Goal: Task Accomplishment & Management: Manage account settings

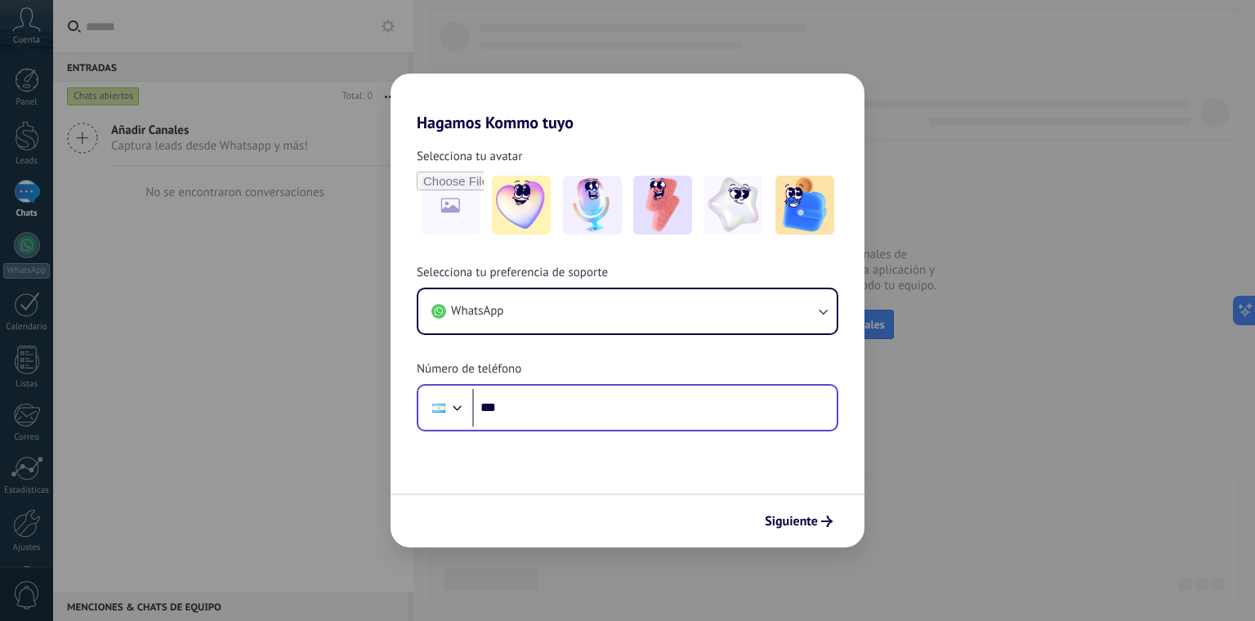
click at [646, 429] on div "Phone ***" at bounding box center [628, 407] width 422 height 47
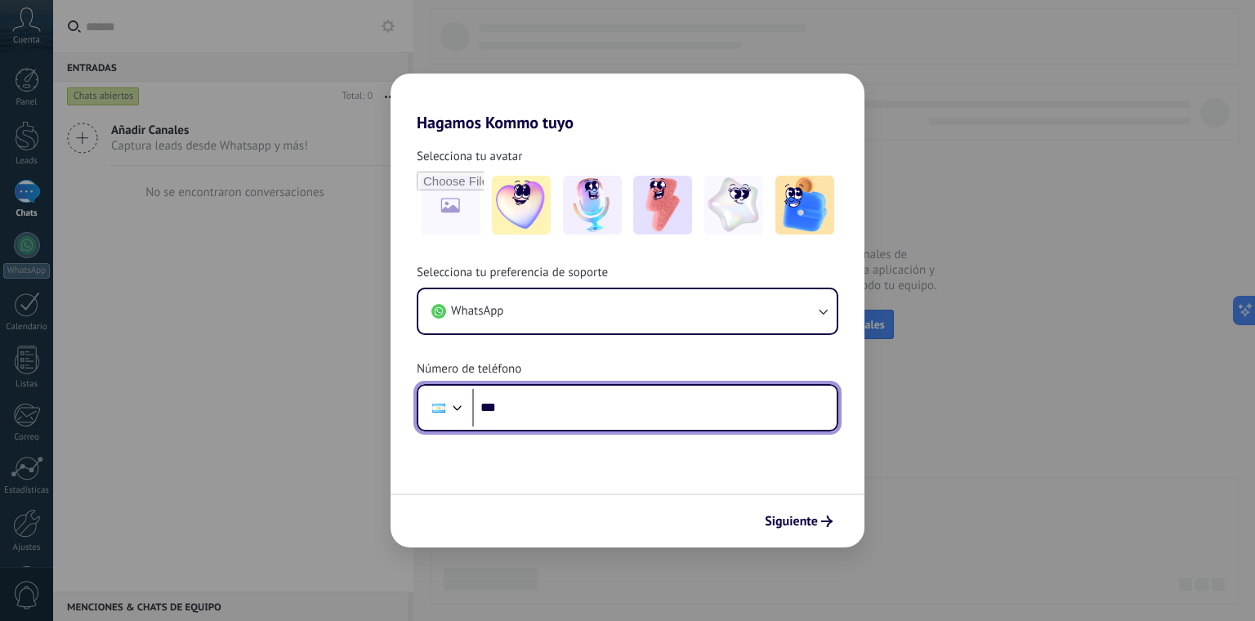
click at [660, 409] on input "***" at bounding box center [654, 408] width 364 height 38
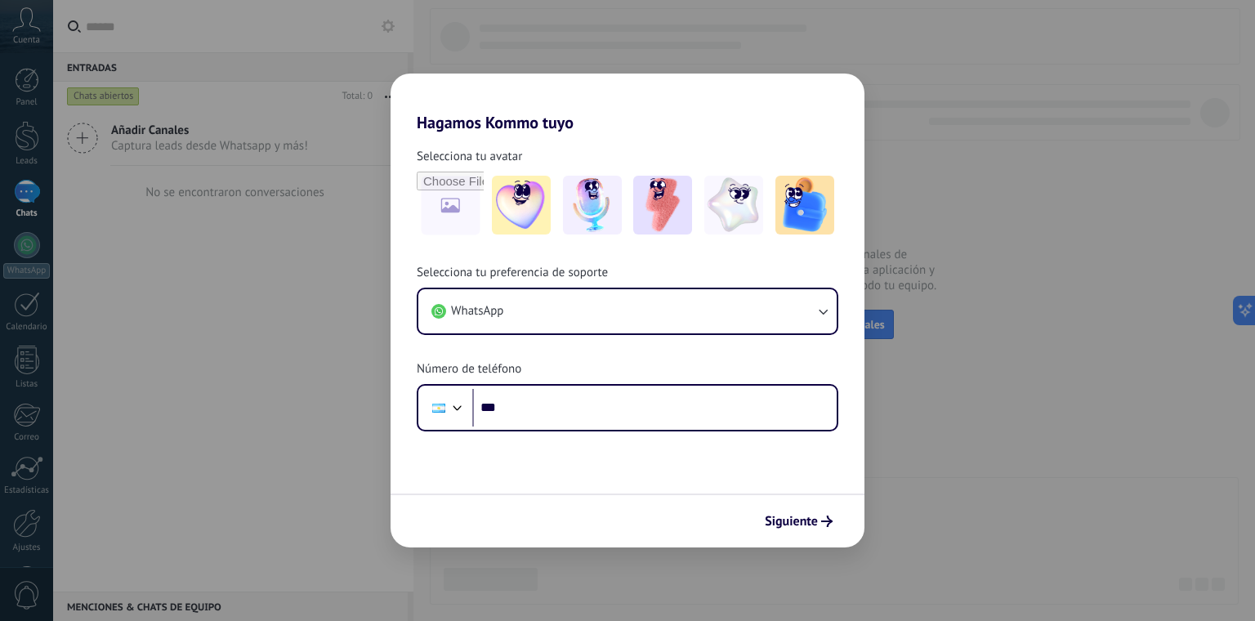
click at [785, 111] on h2 "Hagamos Kommo tuyo" at bounding box center [628, 103] width 474 height 59
click at [824, 511] on button "Siguiente" at bounding box center [798, 521] width 83 height 28
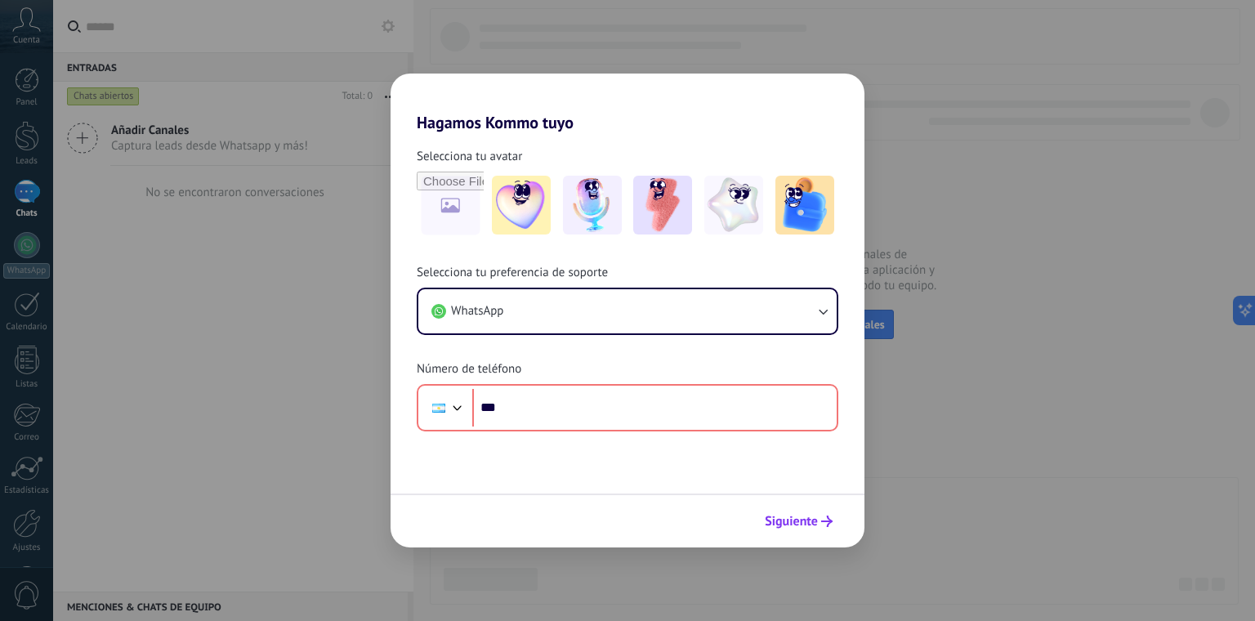
click at [810, 523] on span "Siguiente" at bounding box center [791, 521] width 53 height 11
click at [945, 345] on div "Hagamos Kommo tuyo Selecciona tu avatar Selecciona tu preferencia de soporte Wh…" at bounding box center [627, 310] width 1255 height 621
click at [792, 127] on h2 "Hagamos Kommo tuyo" at bounding box center [628, 103] width 474 height 59
click at [812, 199] on img at bounding box center [804, 205] width 59 height 59
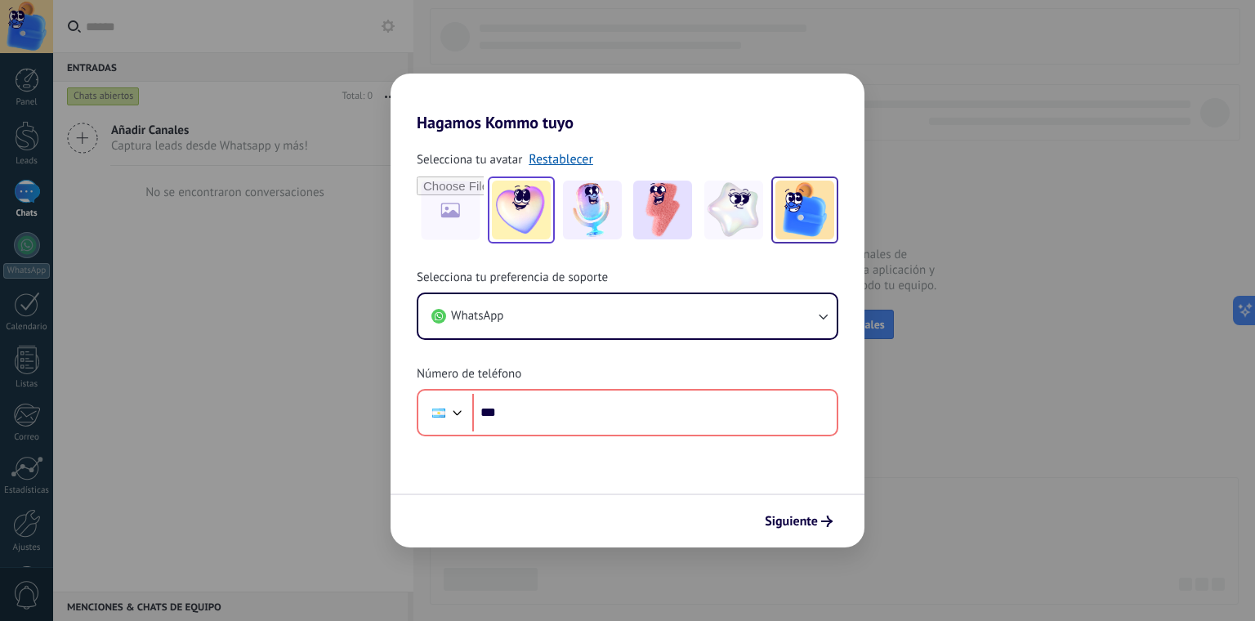
click at [498, 208] on img at bounding box center [521, 210] width 59 height 59
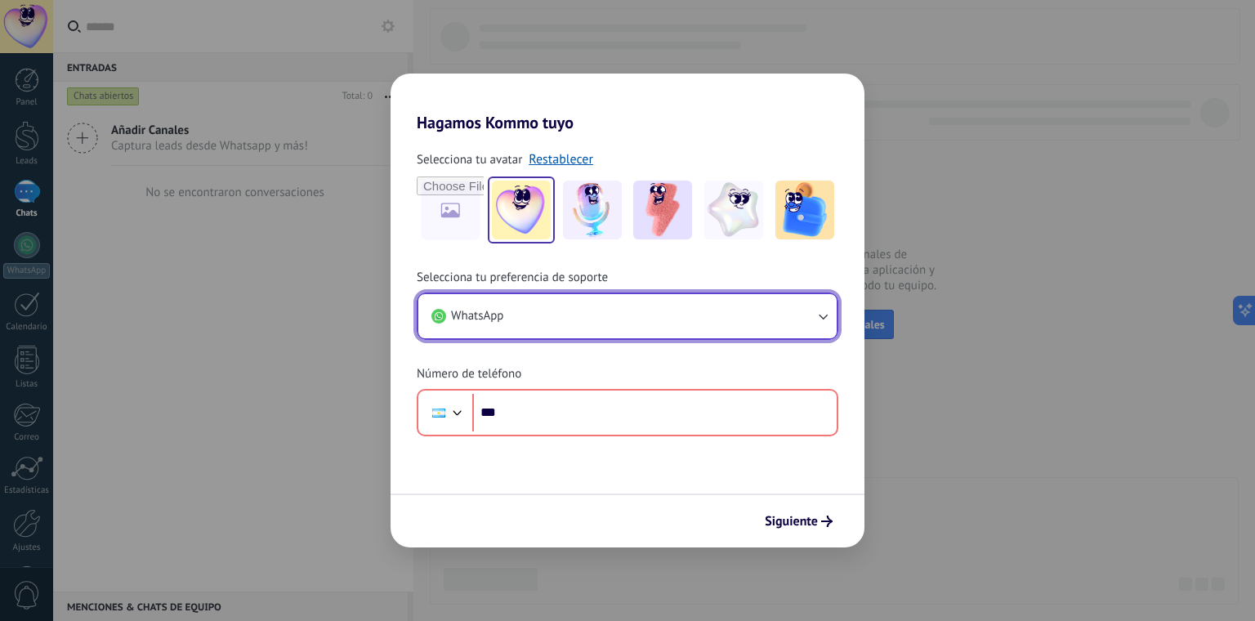
click at [560, 314] on button "WhatsApp" at bounding box center [627, 316] width 418 height 44
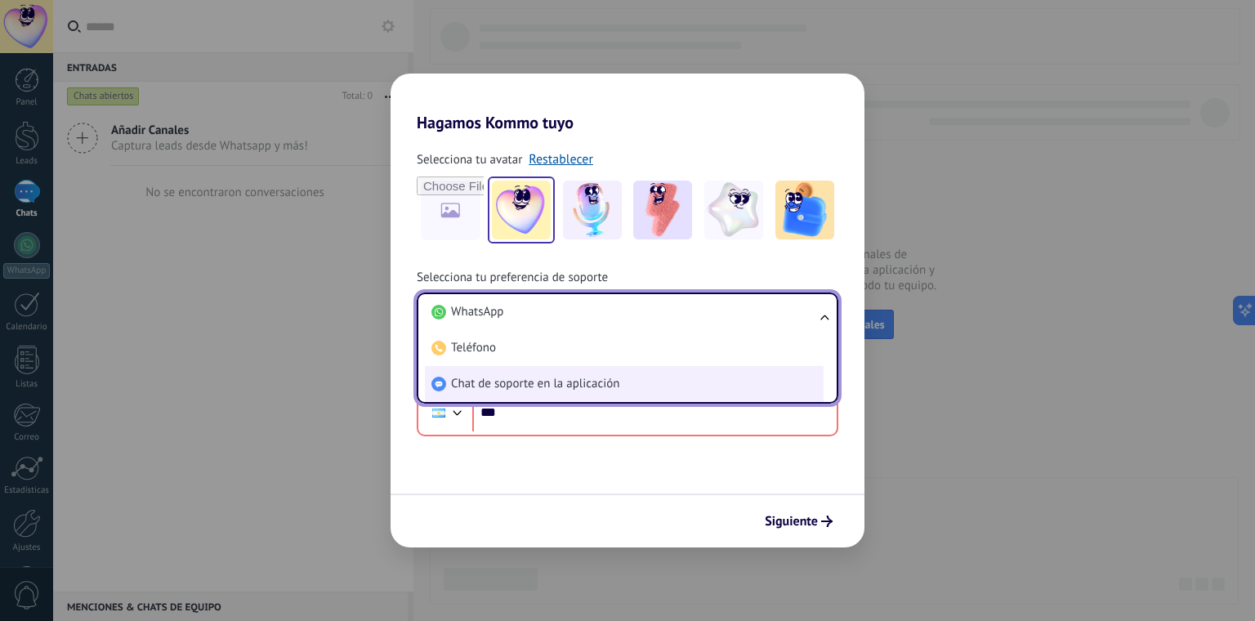
click at [627, 377] on li "Chat de soporte en la aplicación" at bounding box center [624, 384] width 399 height 36
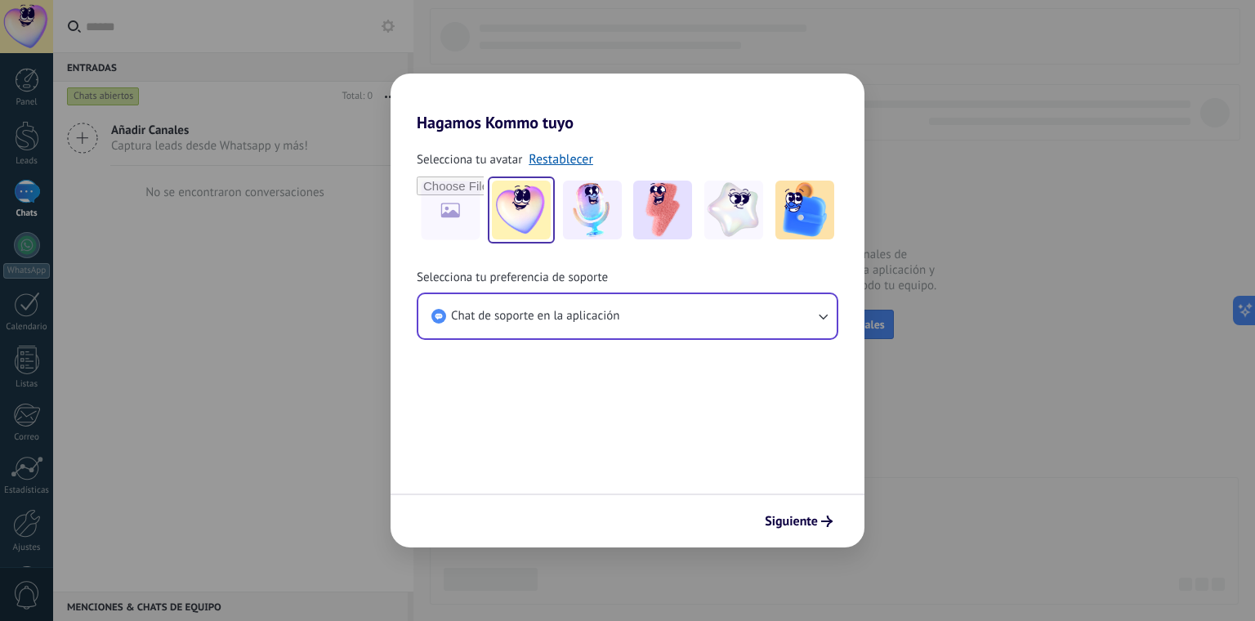
click at [833, 526] on button "Siguiente" at bounding box center [798, 521] width 83 height 28
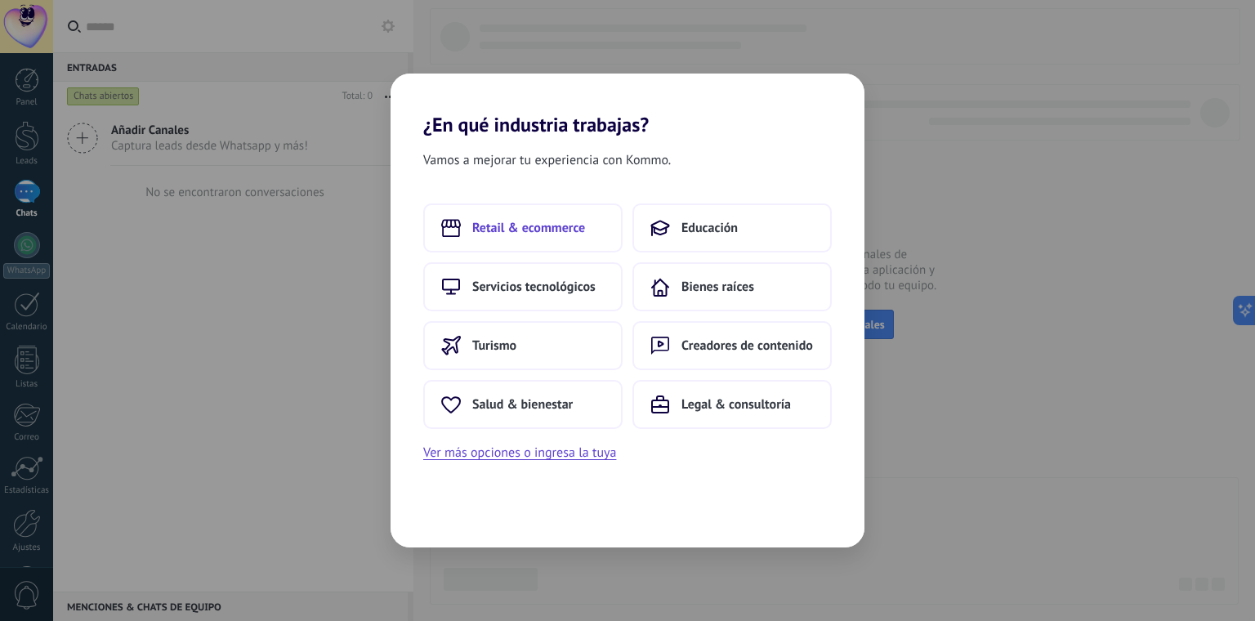
click at [569, 234] on span "Retail & ecommerce" at bounding box center [528, 228] width 113 height 16
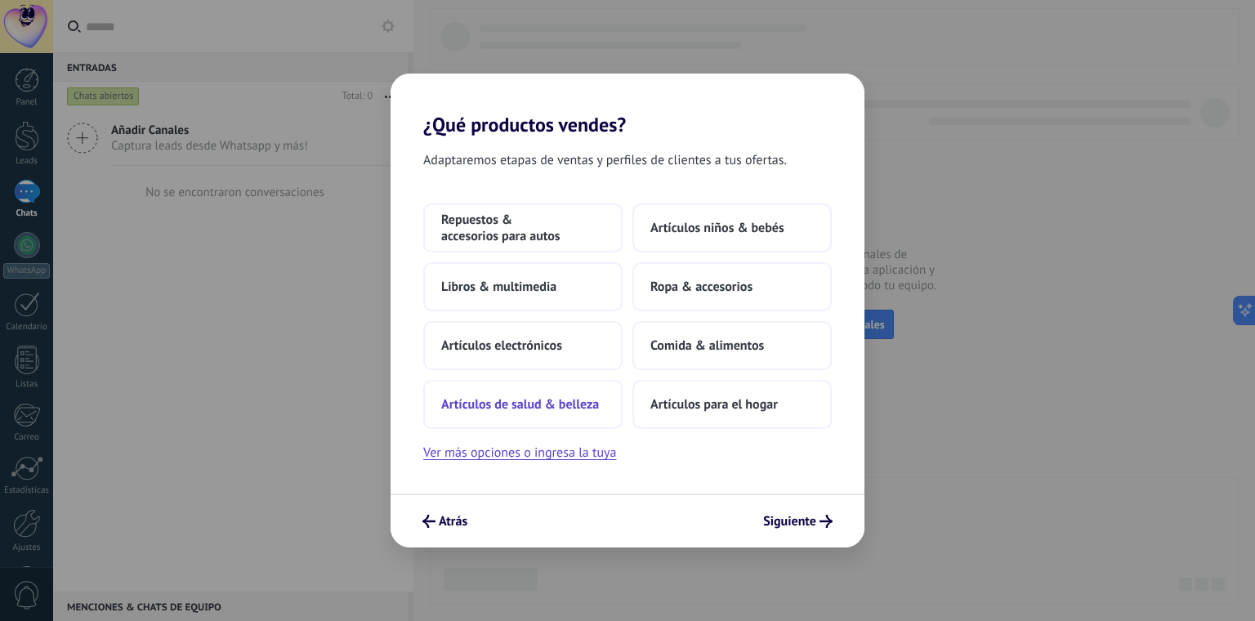
click at [569, 398] on span "Artículos de salud & belleza" at bounding box center [520, 404] width 158 height 16
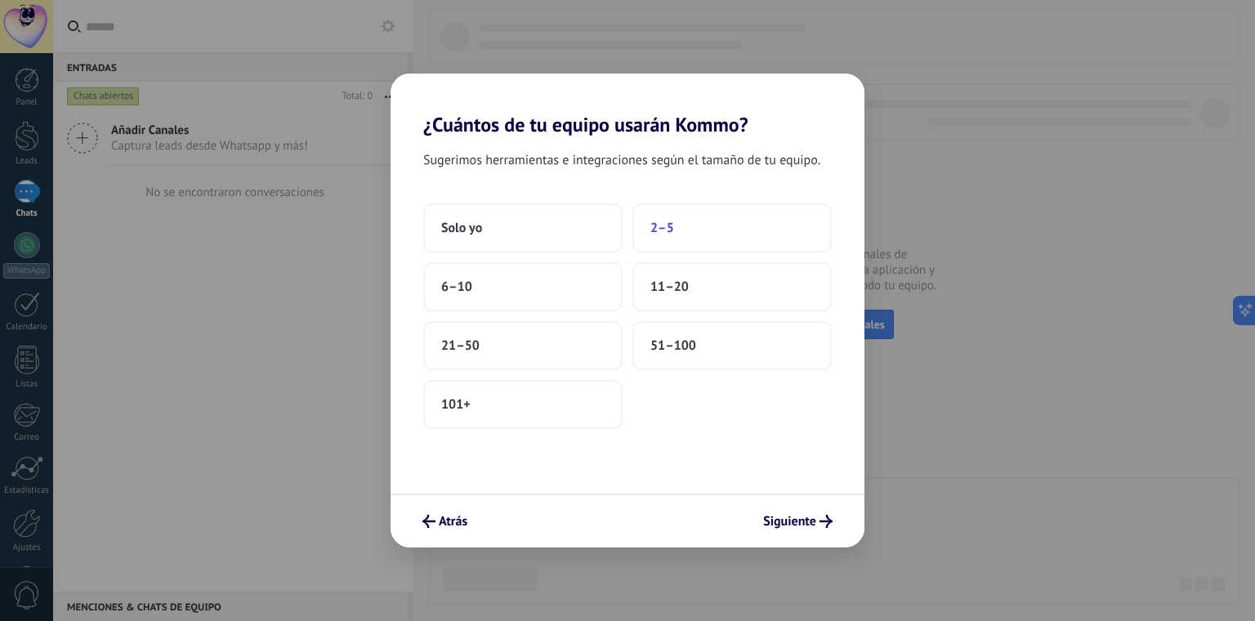
click at [671, 229] on span "2–5" at bounding box center [662, 228] width 24 height 16
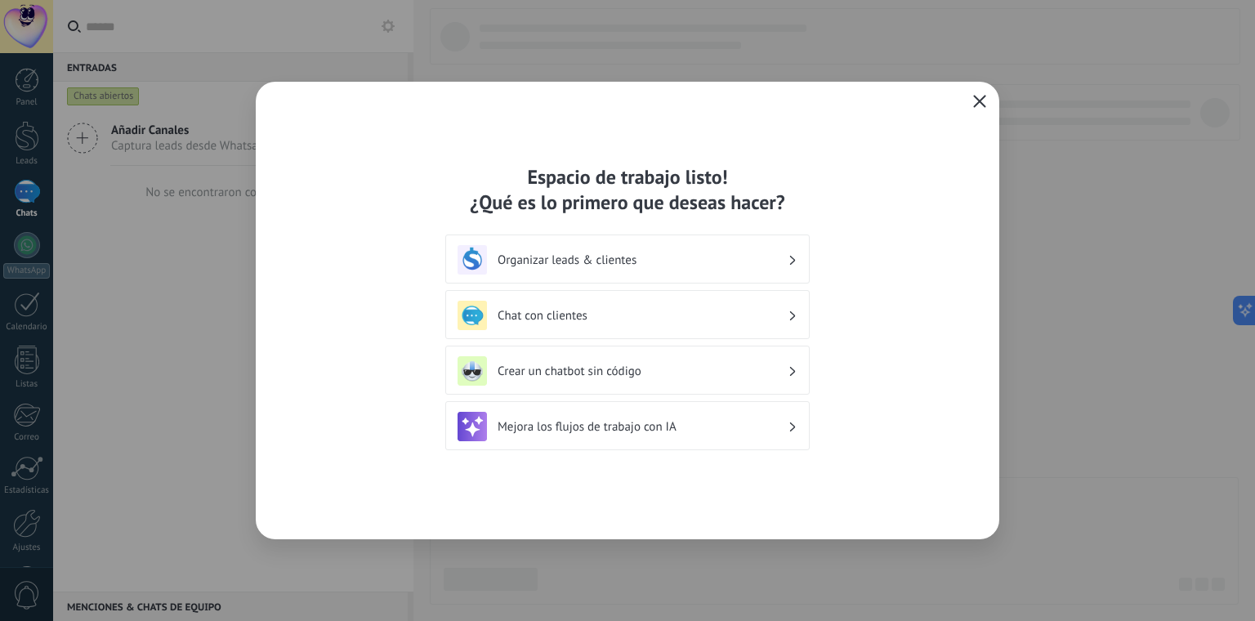
click at [616, 263] on h3 "Organizar leads & clientes" at bounding box center [643, 260] width 290 height 16
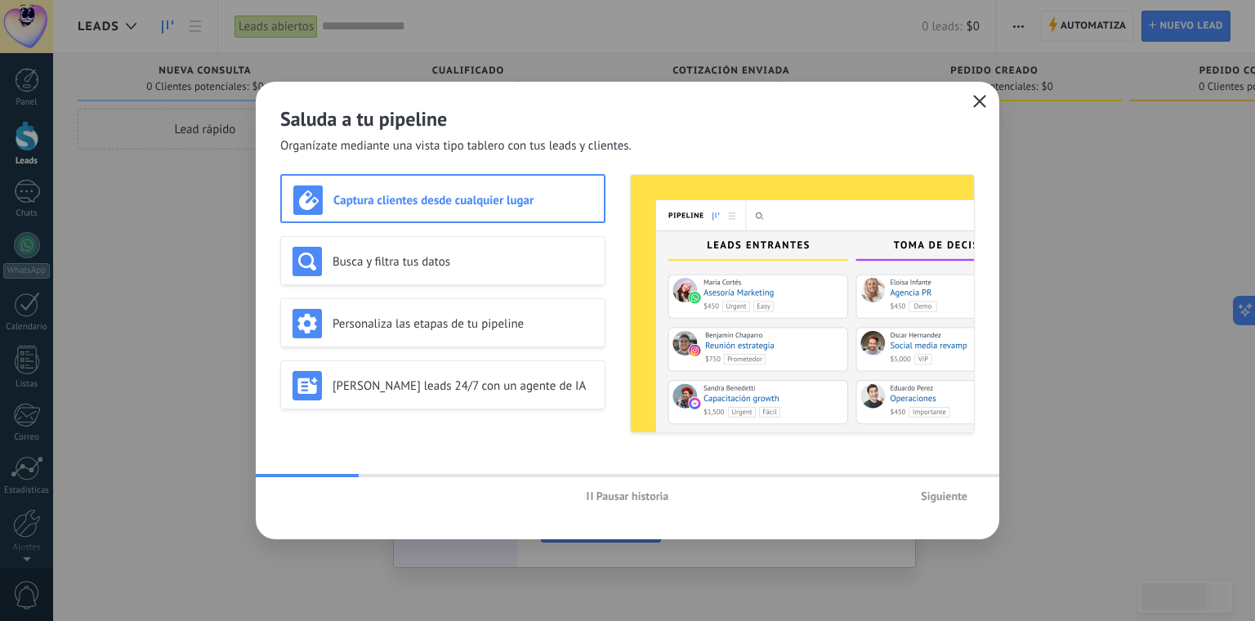
click at [980, 105] on icon "button" at bounding box center [979, 101] width 13 height 13
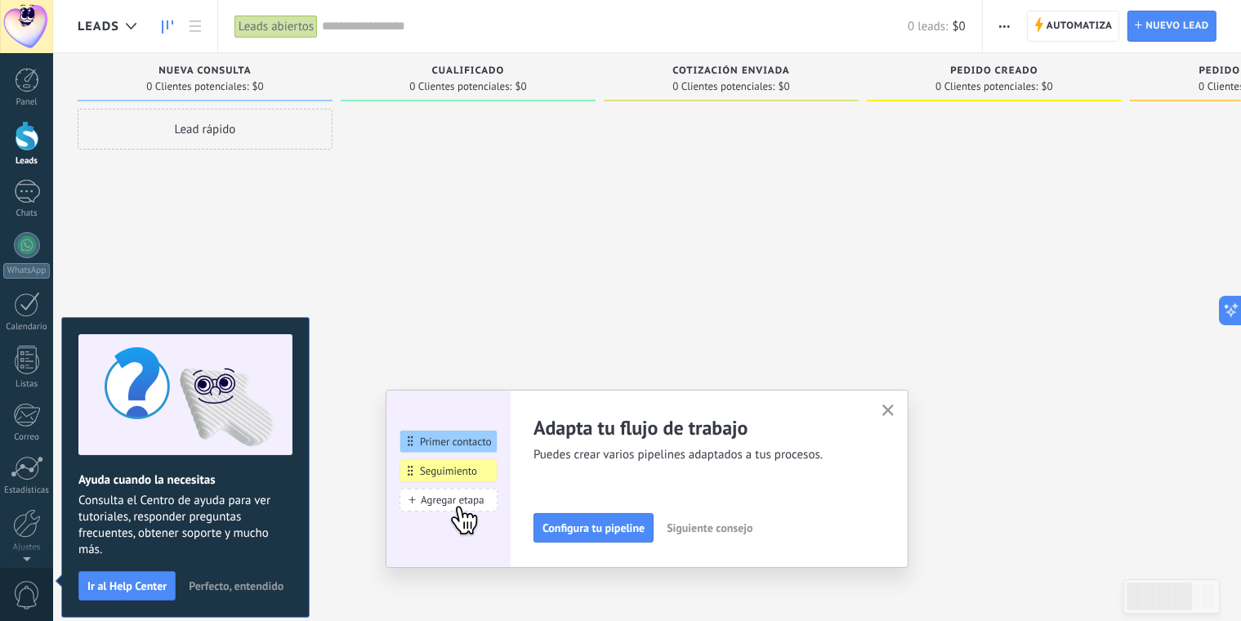
click at [234, 580] on span "Perfecto, entendido" at bounding box center [236, 585] width 95 height 11
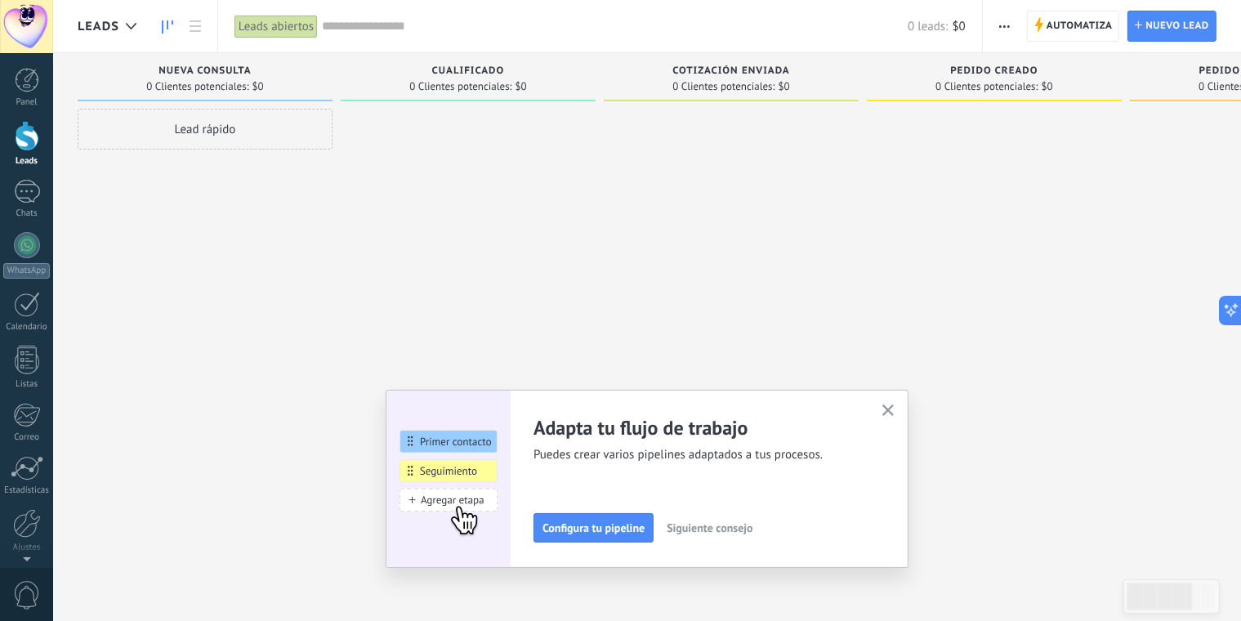
click at [883, 413] on div "Adapta tu flujo de trabajo Puedes crear varios pipelines adaptados a tus proces…" at bounding box center [647, 479] width 523 height 178
click at [895, 415] on use "button" at bounding box center [888, 410] width 12 height 12
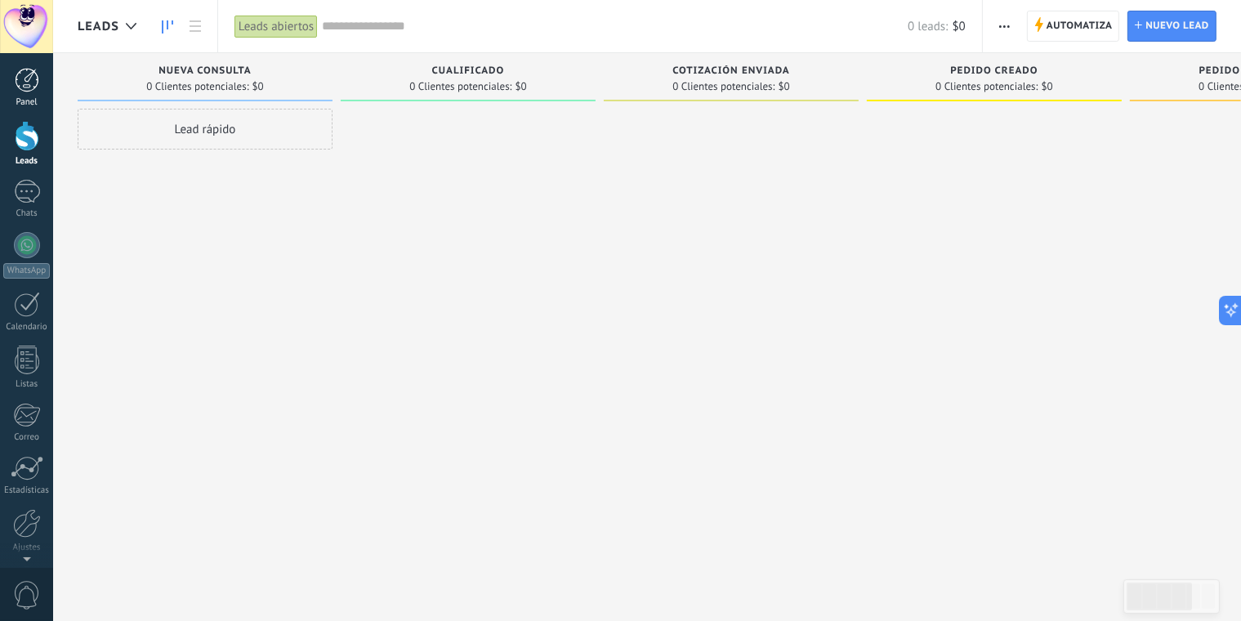
click at [19, 83] on div at bounding box center [27, 80] width 25 height 25
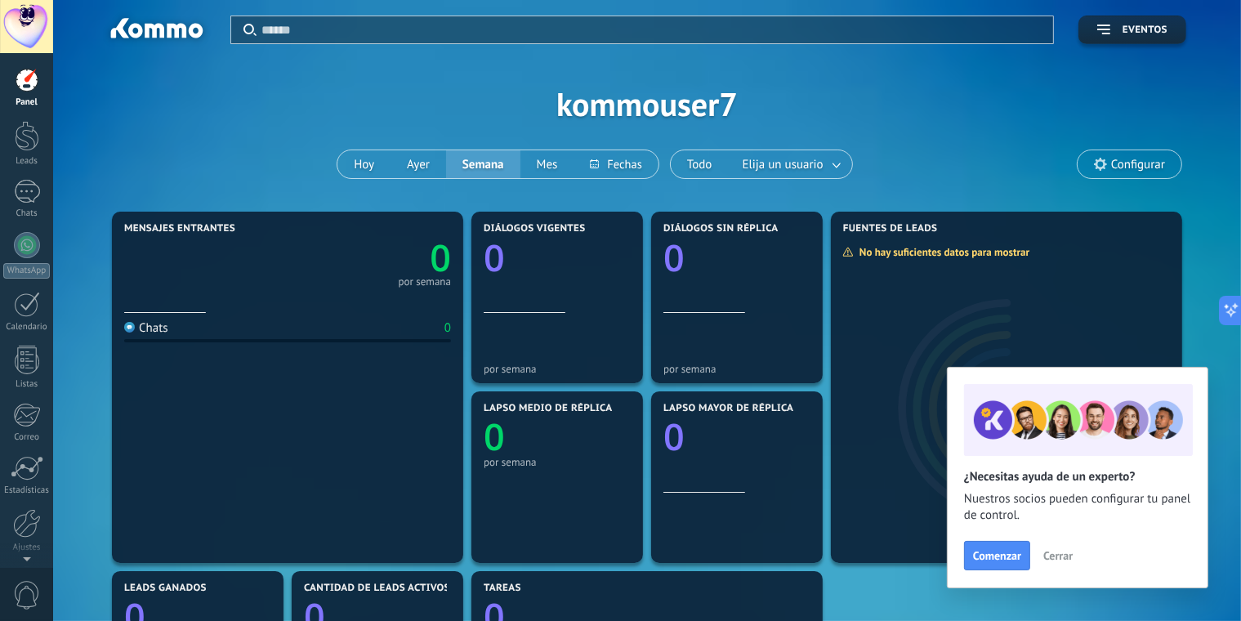
click at [1051, 553] on span "Cerrar" at bounding box center [1057, 555] width 29 height 11
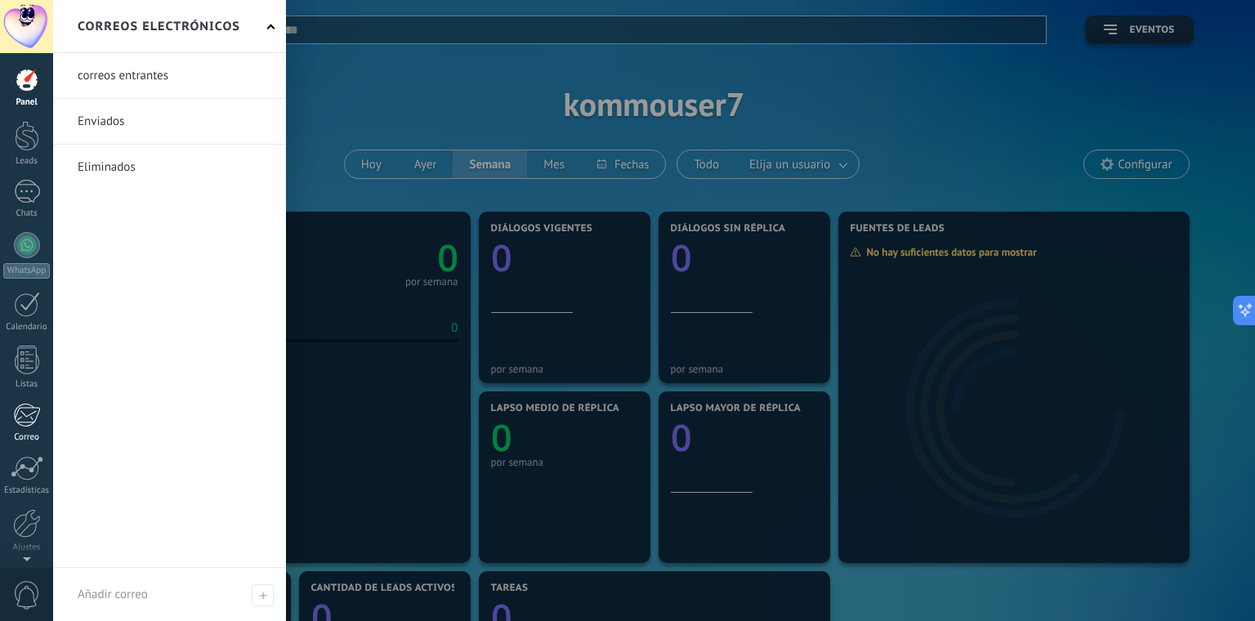
click at [33, 432] on div "Correo" at bounding box center [26, 437] width 47 height 11
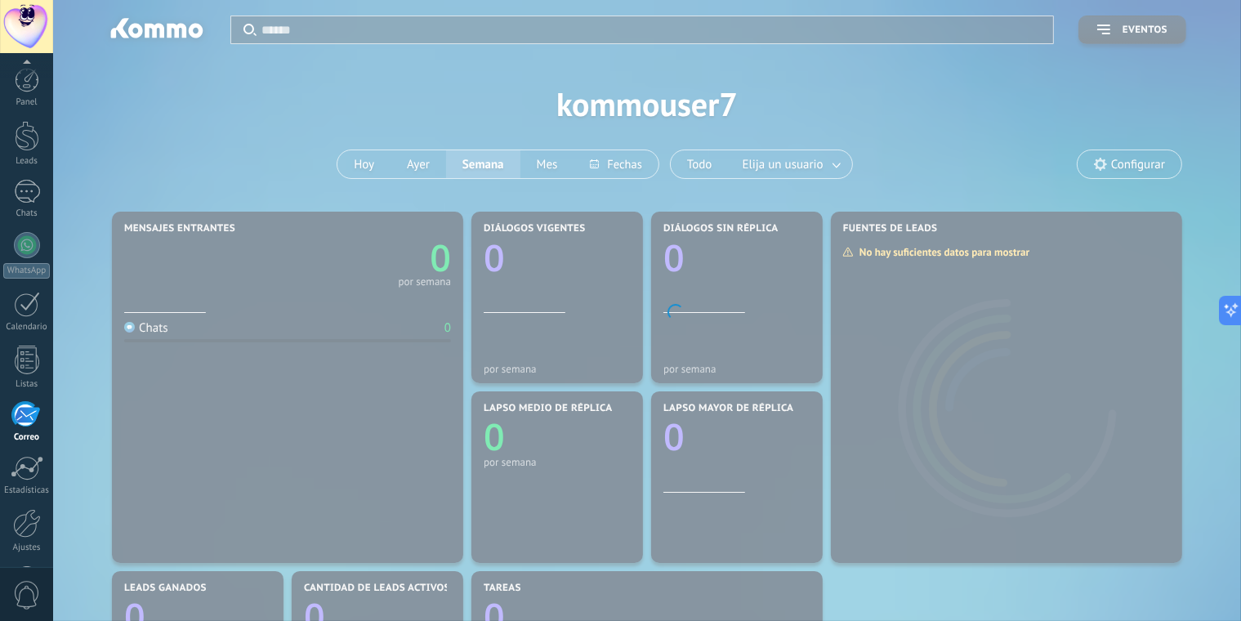
scroll to position [58, 0]
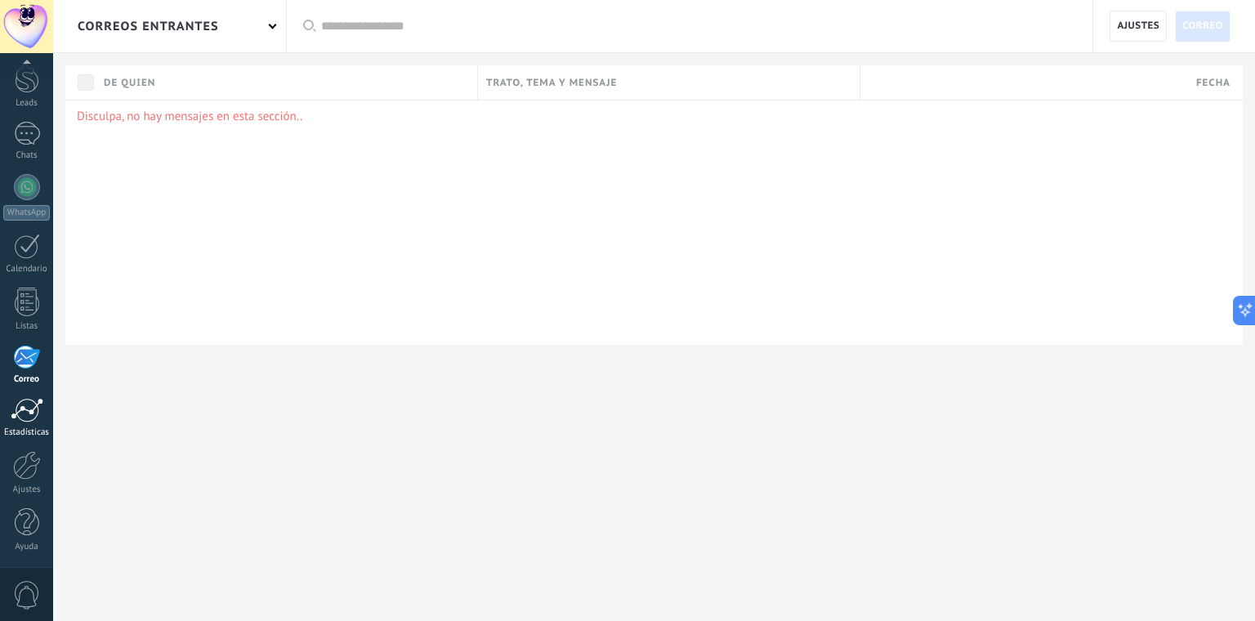
click at [38, 422] on link "Estadísticas" at bounding box center [26, 418] width 53 height 40
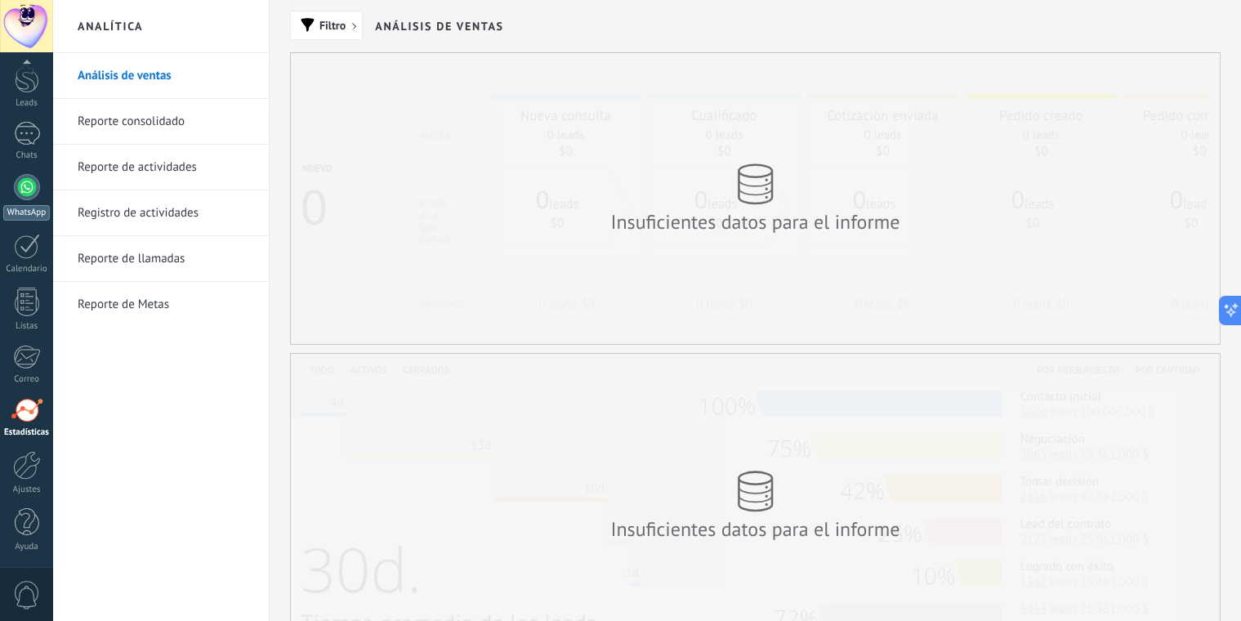
click at [33, 194] on div at bounding box center [27, 187] width 26 height 26
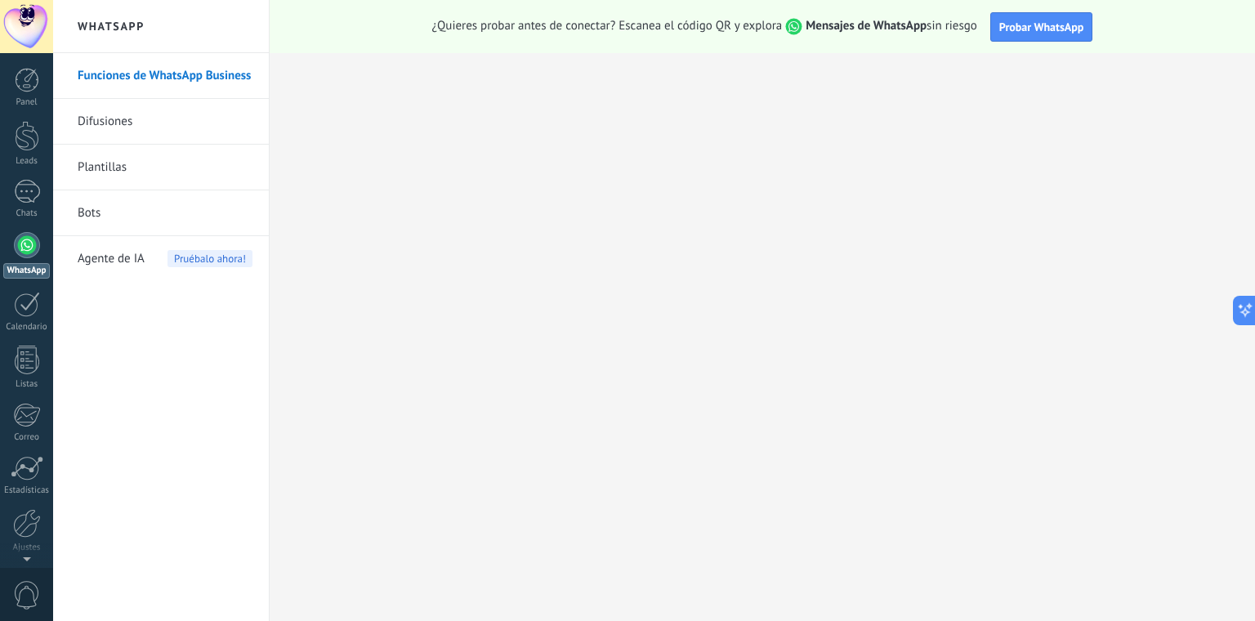
click at [207, 256] on span "Pruébalo ahora!" at bounding box center [209, 258] width 85 height 17
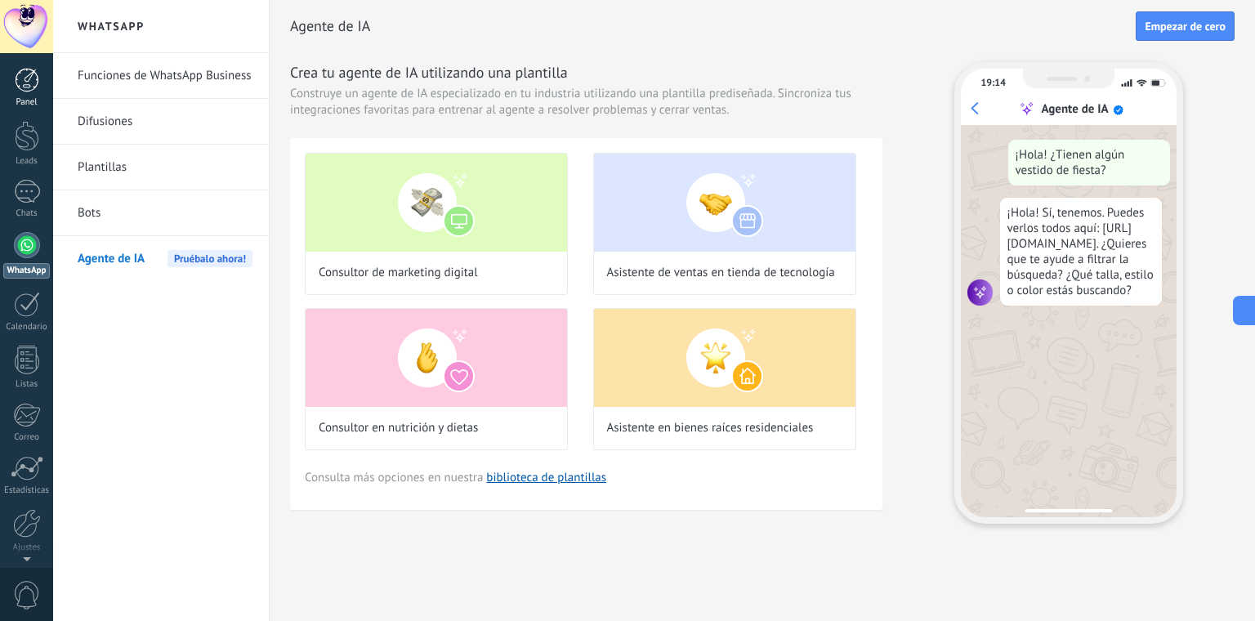
click at [33, 88] on div at bounding box center [27, 80] width 25 height 25
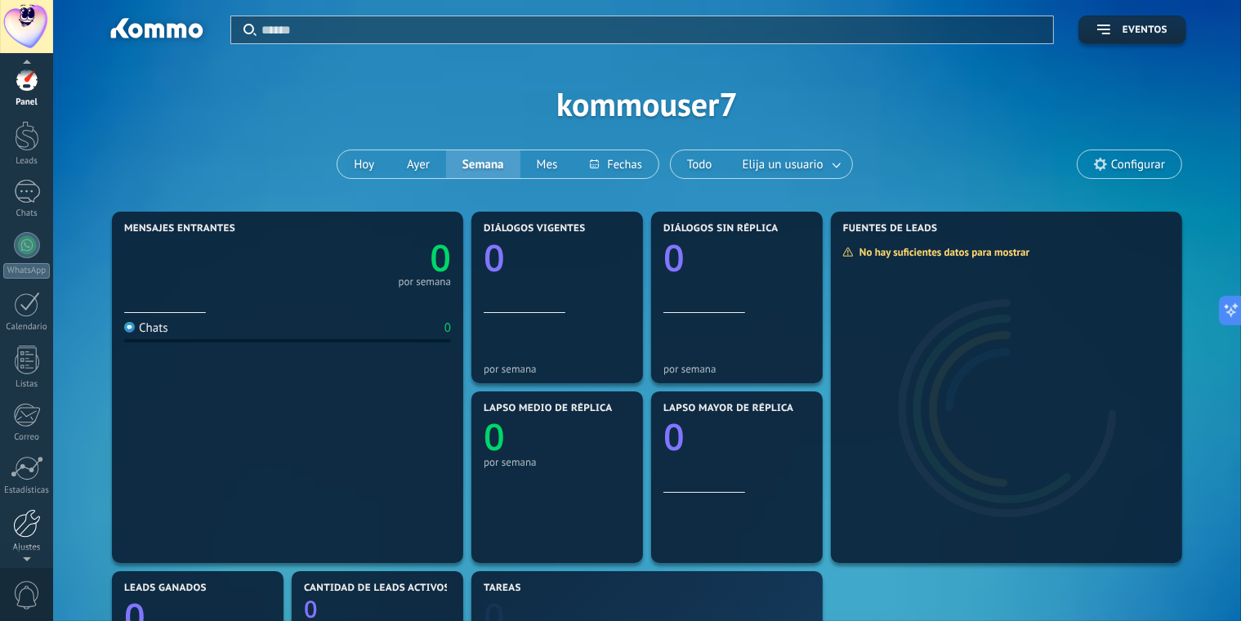
click at [27, 533] on div at bounding box center [27, 523] width 28 height 29
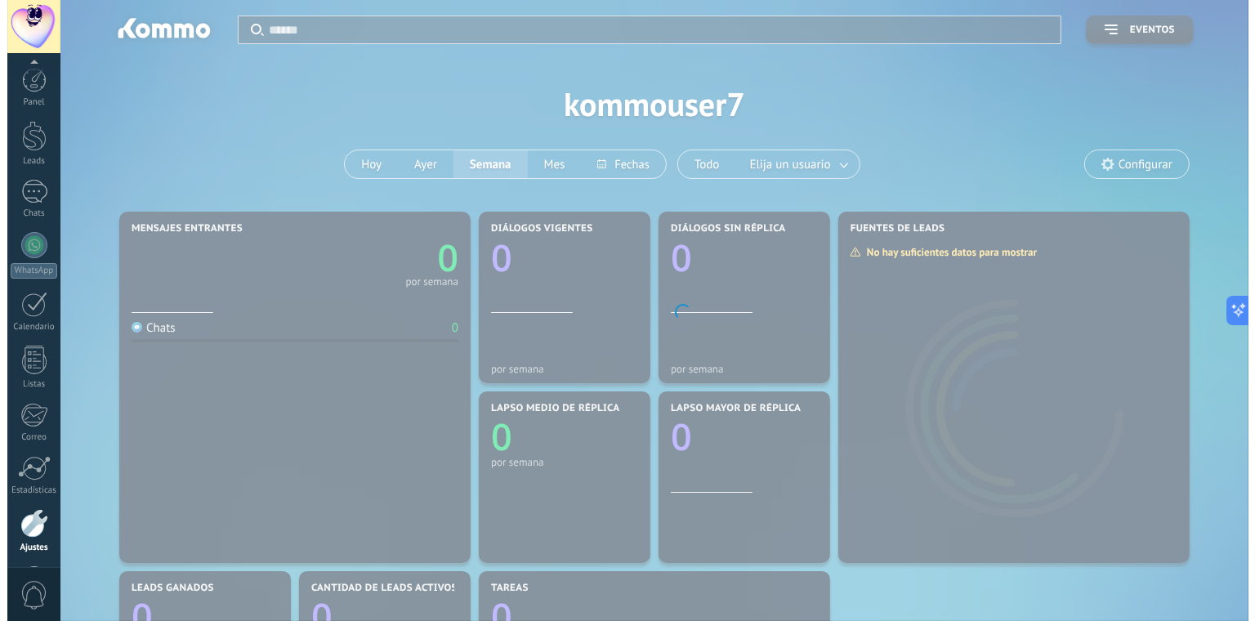
scroll to position [58, 0]
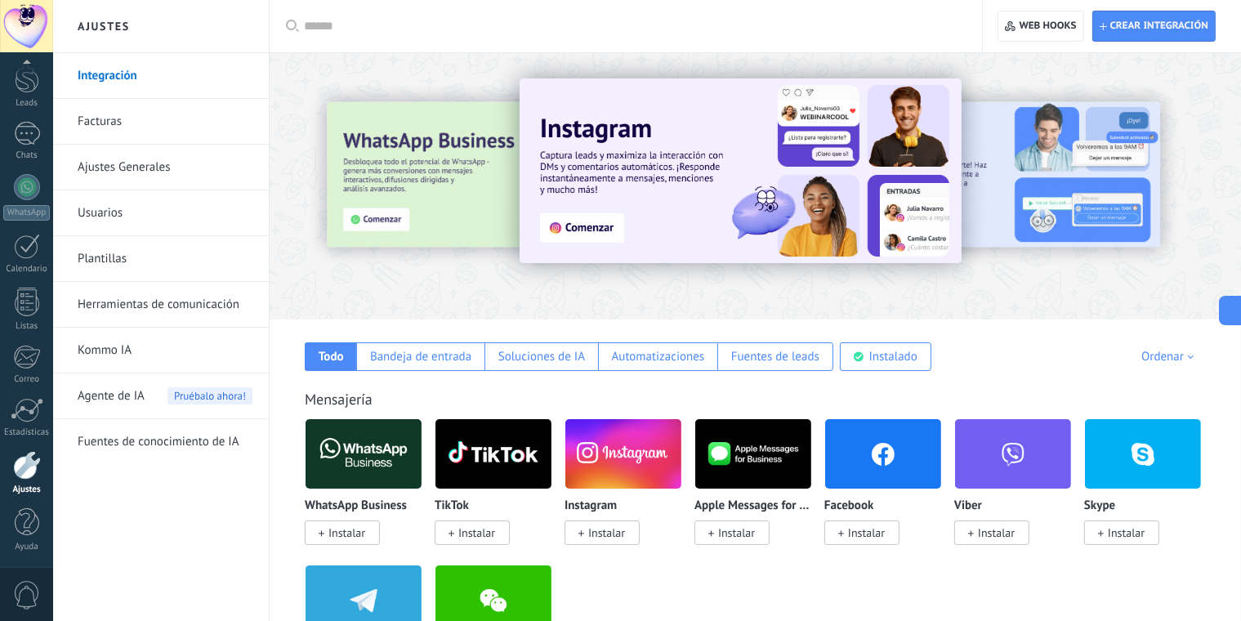
click at [157, 352] on link "Kommo IA" at bounding box center [165, 351] width 175 height 46
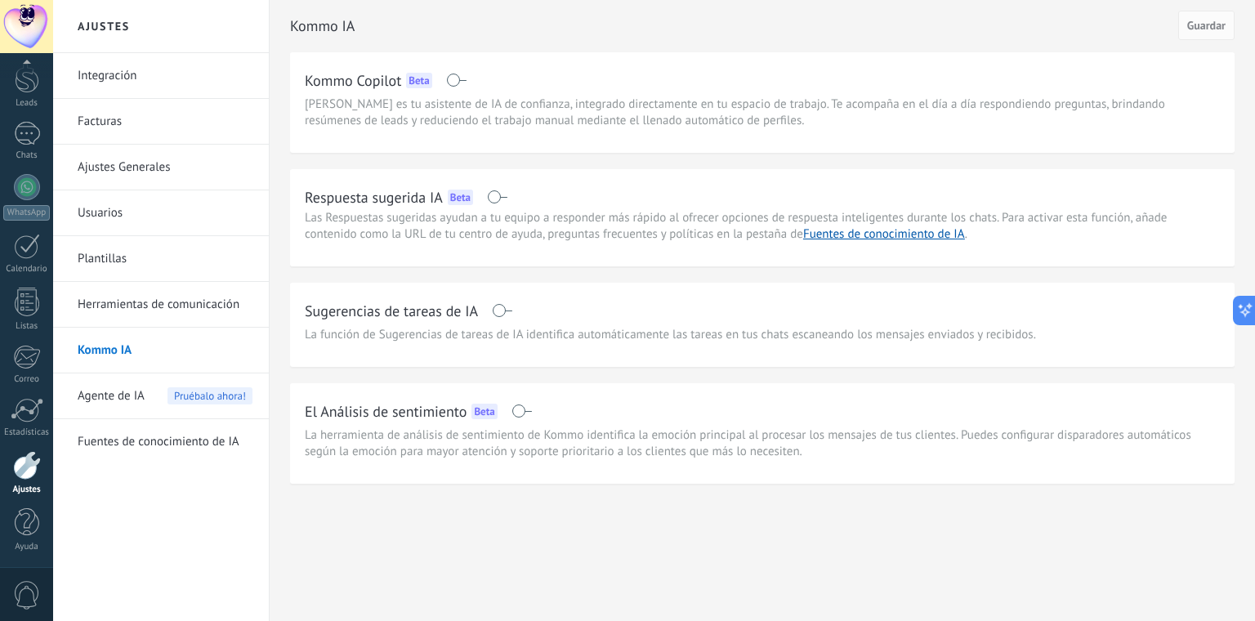
click at [190, 118] on link "Facturas" at bounding box center [165, 122] width 175 height 46
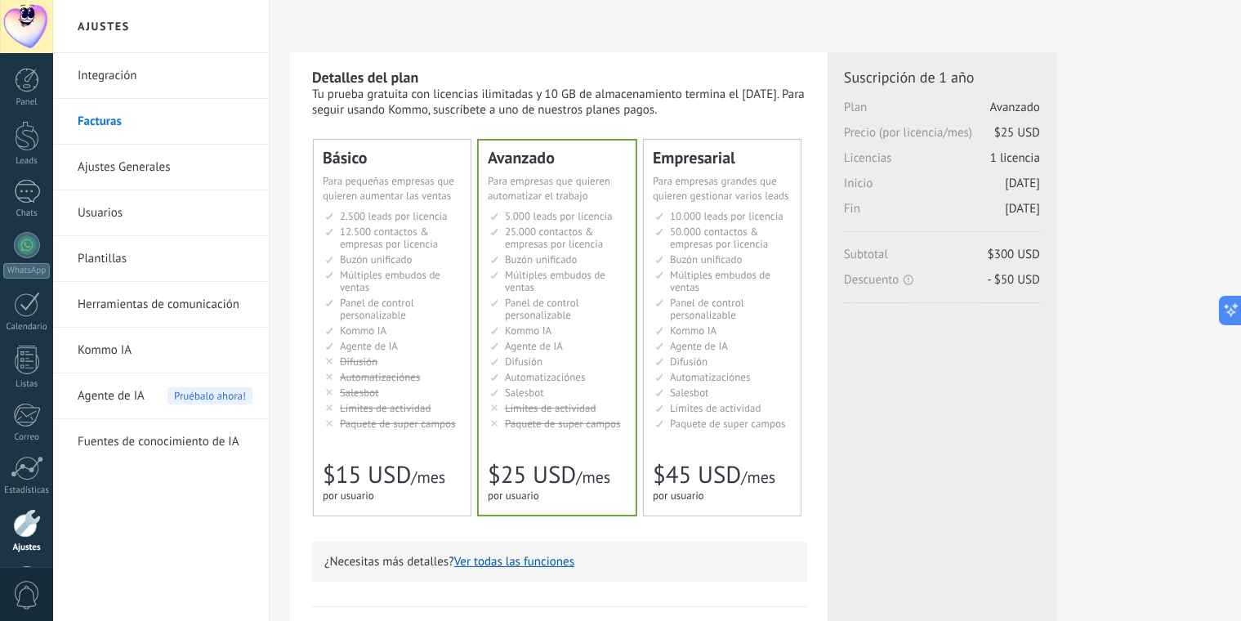
click at [606, 106] on div "Tu prueba gratuita con licencias ilimitadas y 10 GB de almacenamiento termina e…" at bounding box center [559, 102] width 495 height 31
drag, startPoint x: 533, startPoint y: 93, endPoint x: 706, endPoint y: 92, distance: 173.2
click at [706, 92] on div "Tu prueba gratuita con licencias ilimitadas y 10 GB de almacenamiento termina e…" at bounding box center [559, 102] width 495 height 31
click at [709, 92] on div "Tu prueba gratuita con licencias ilimitadas y 10 GB de almacenamiento termina e…" at bounding box center [559, 102] width 495 height 31
click at [717, 92] on div "Tu prueba gratuita con licencias ilimitadas y 10 GB de almacenamiento termina e…" at bounding box center [559, 102] width 495 height 31
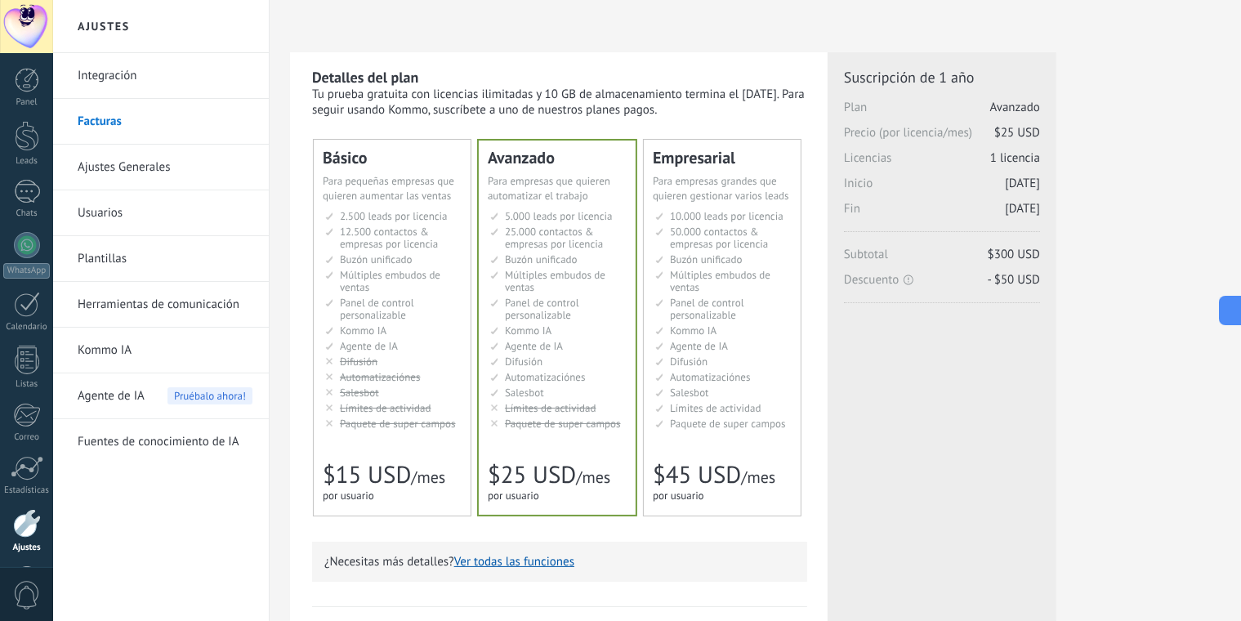
click at [404, 212] on span "2.500 leads por licencia" at bounding box center [394, 216] width 108 height 14
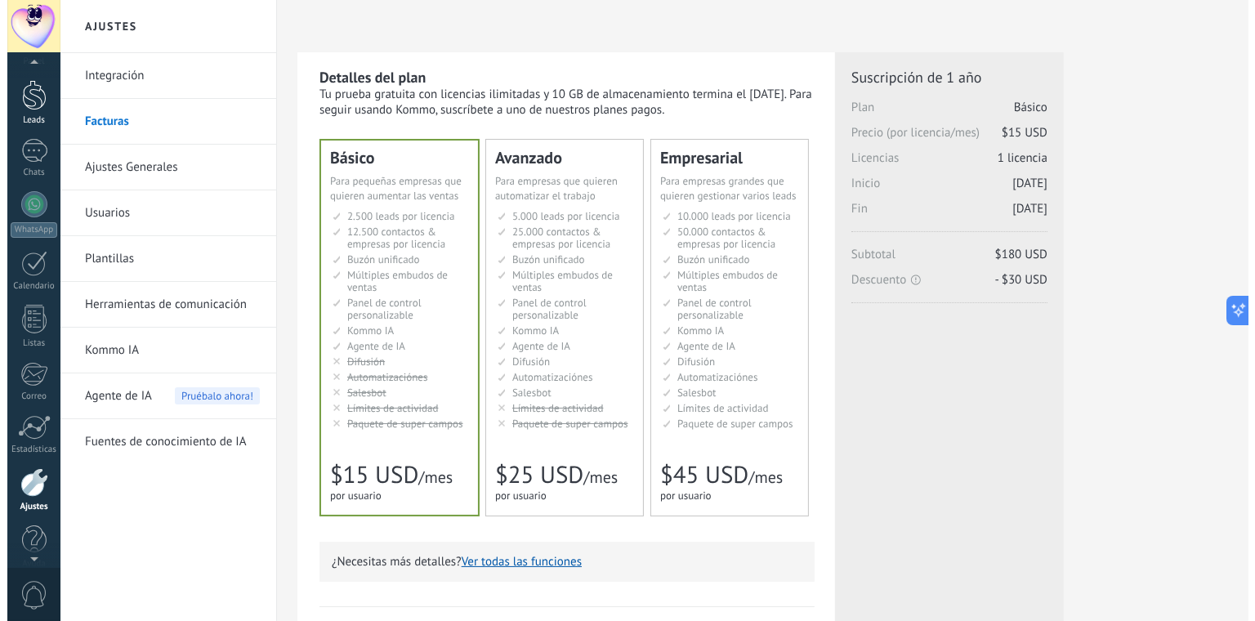
scroll to position [29, 0]
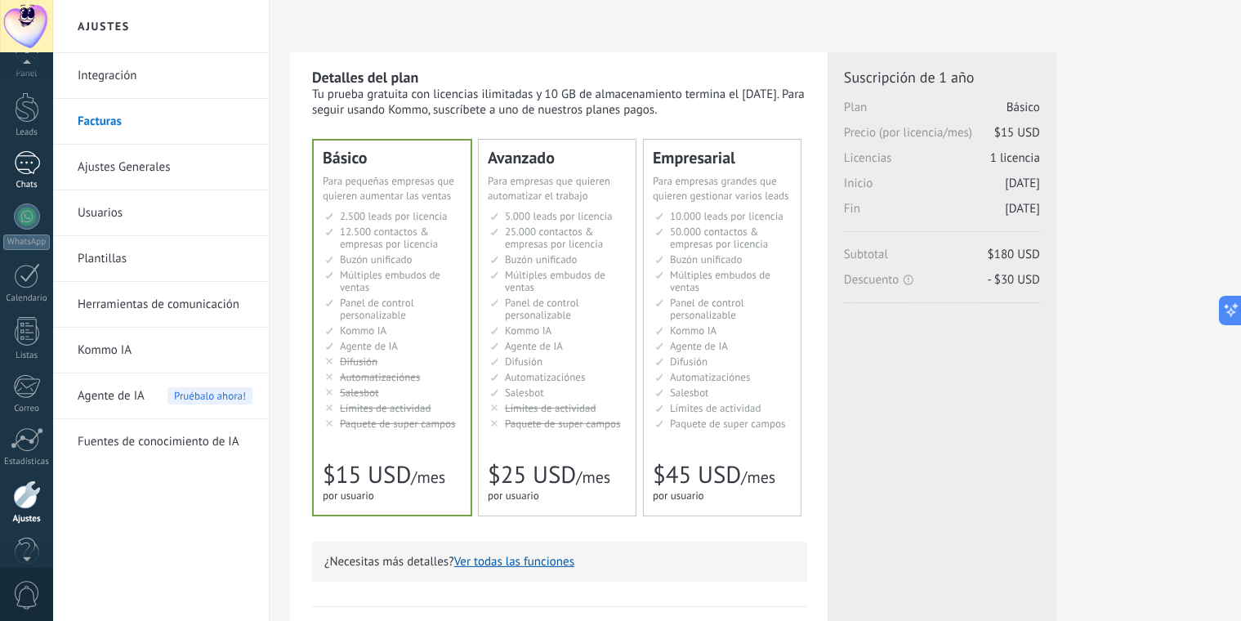
click at [31, 180] on div "Chats" at bounding box center [26, 185] width 47 height 11
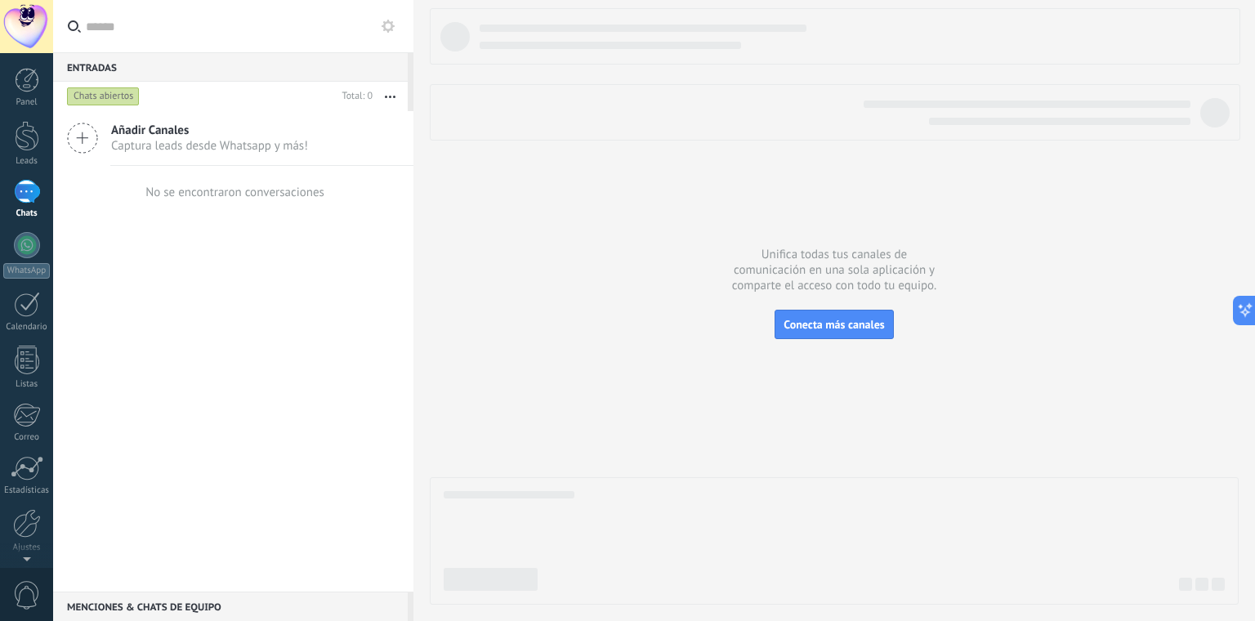
click at [261, 143] on span "Captura leads desde Whatsapp y más!" at bounding box center [209, 146] width 197 height 16
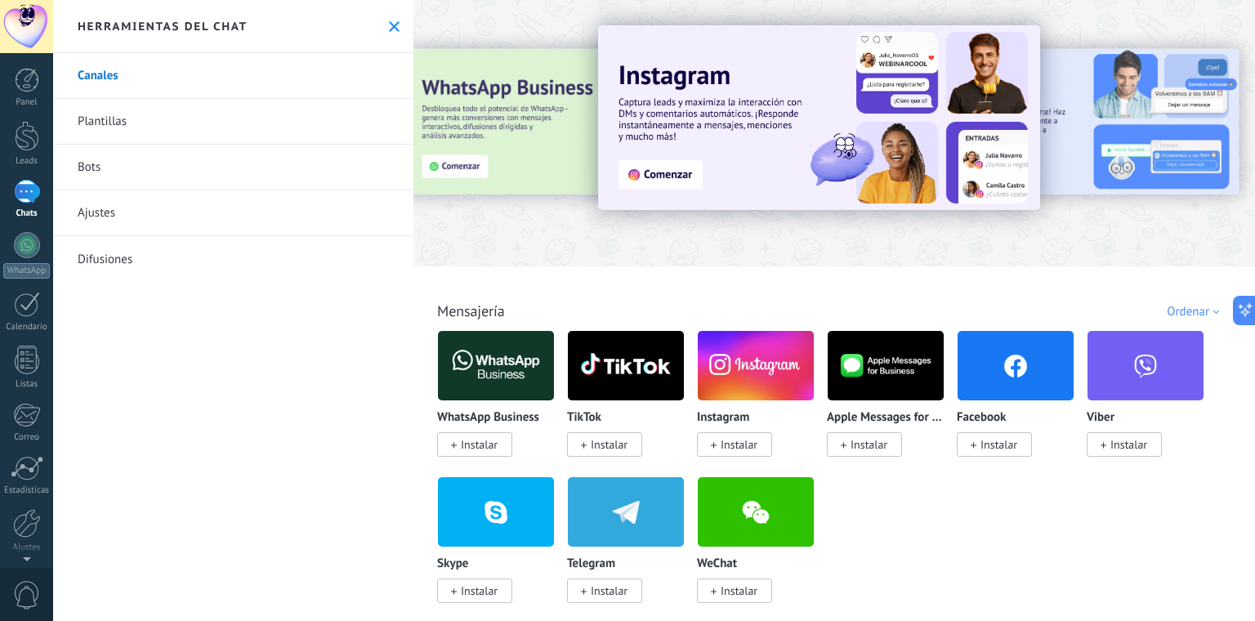
click at [395, 26] on button at bounding box center [394, 27] width 14 height 14
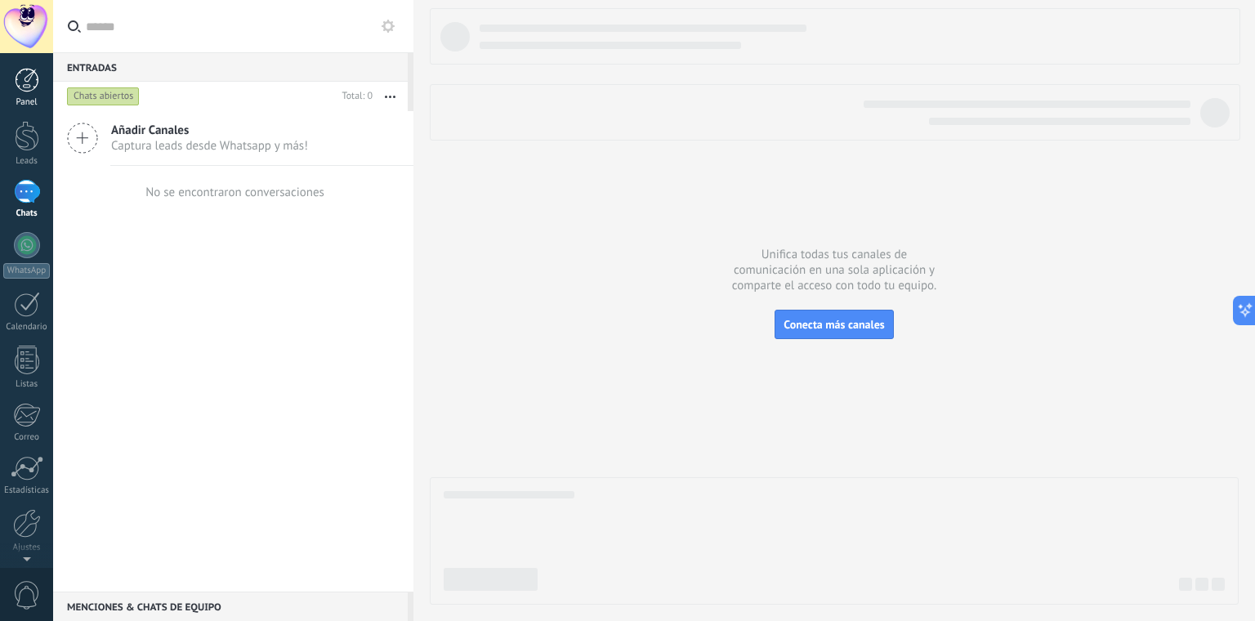
click at [9, 90] on link "Panel" at bounding box center [26, 88] width 53 height 40
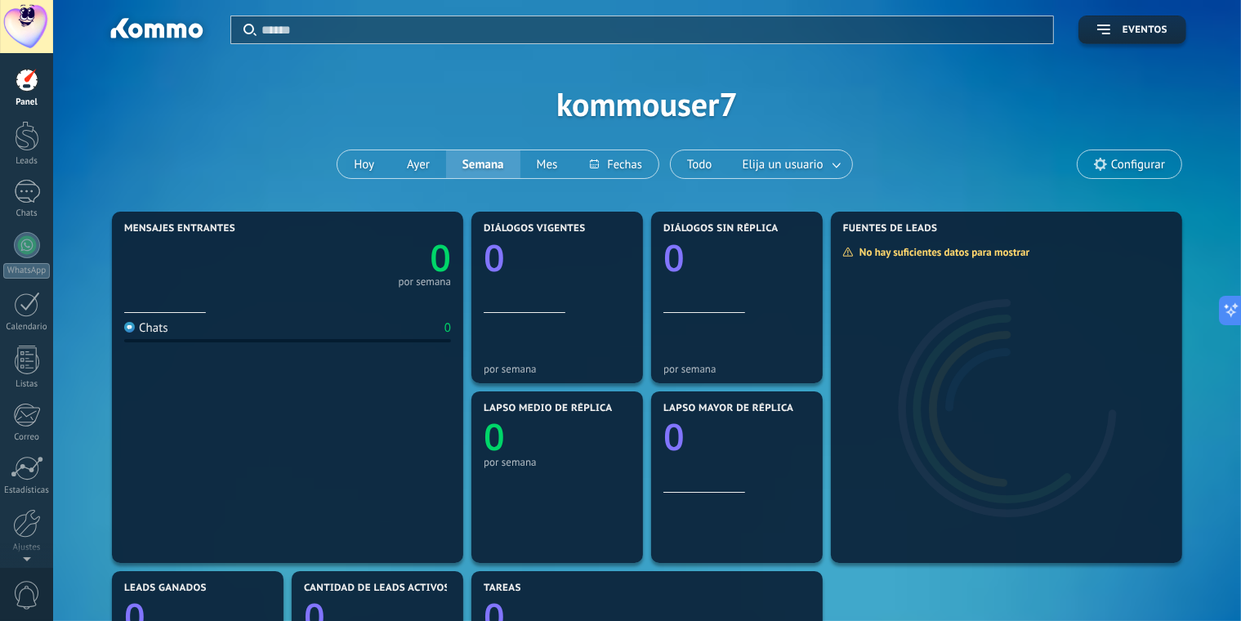
click at [1142, 9] on div "Aplicar Eventos" at bounding box center [647, 22] width 1078 height 44
click at [1142, 28] on span "Eventos" at bounding box center [1145, 30] width 45 height 11
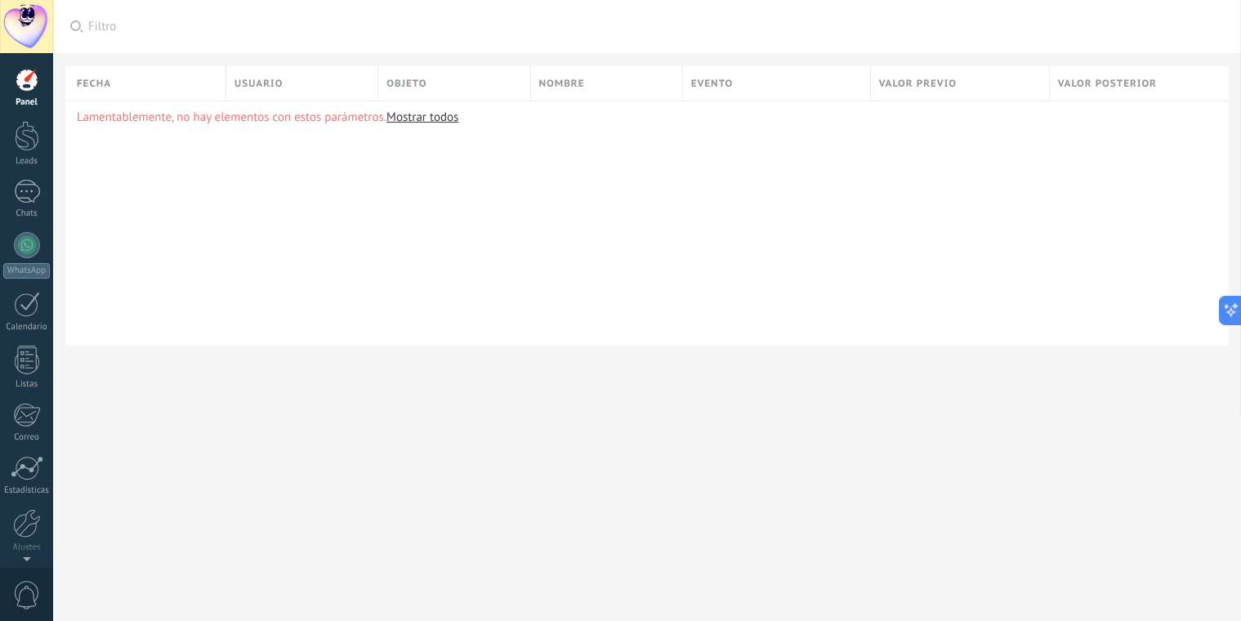
click at [36, 26] on div at bounding box center [26, 26] width 53 height 53
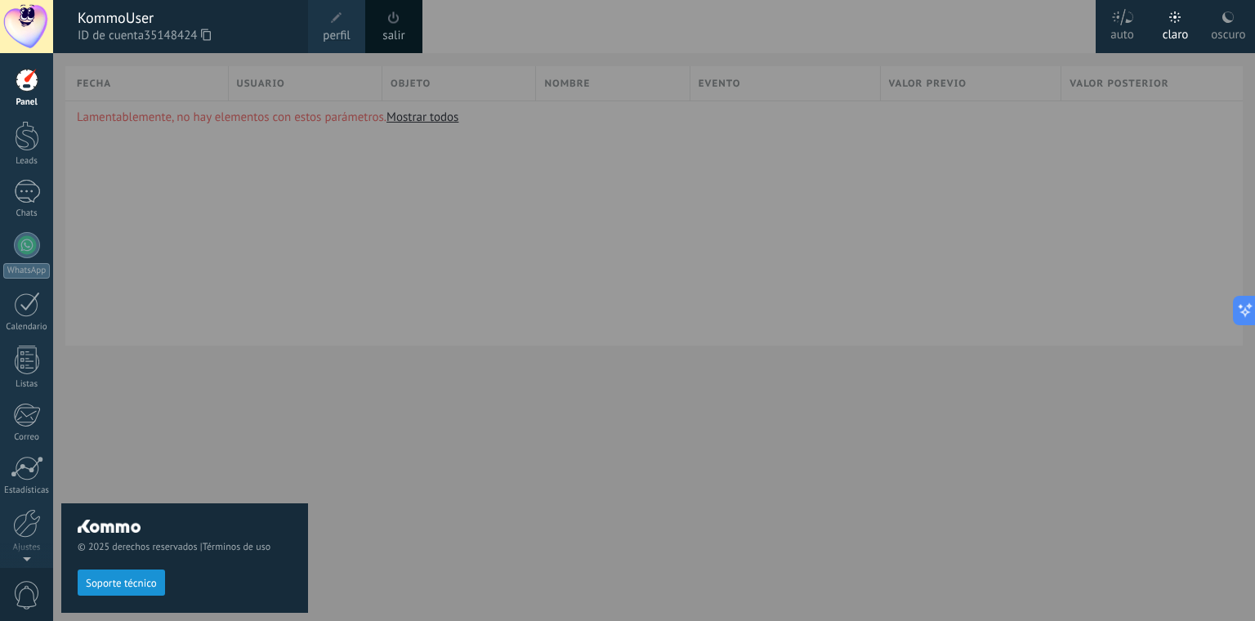
click at [36, 26] on div at bounding box center [26, 26] width 53 height 53
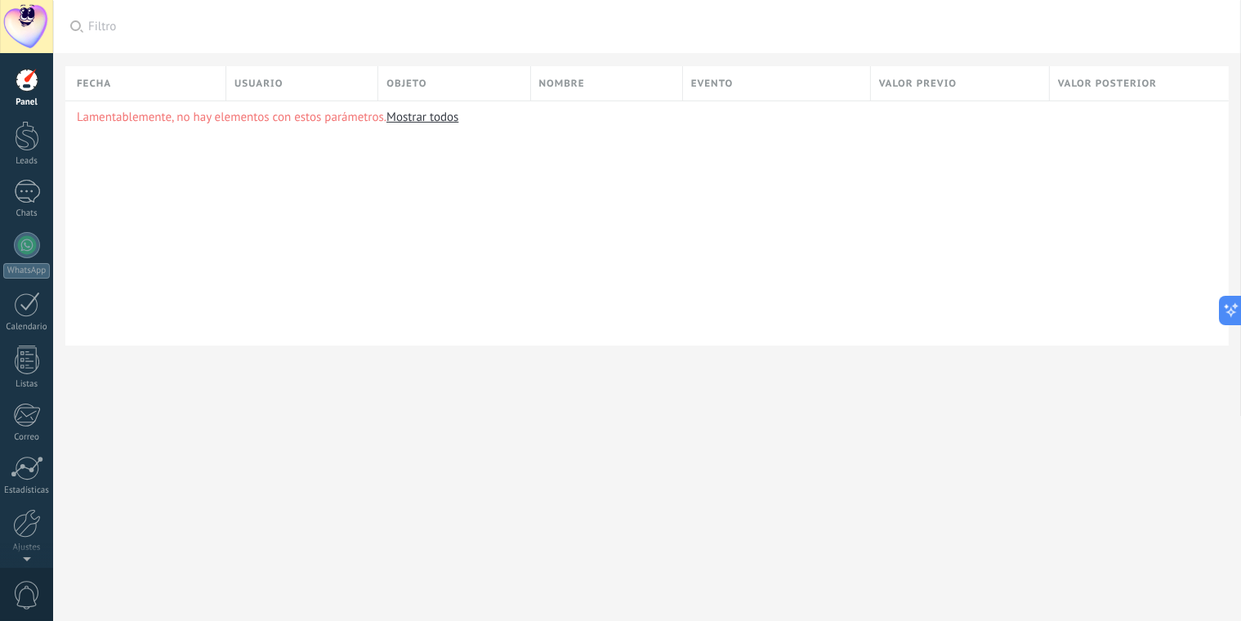
click at [20, 79] on div at bounding box center [27, 80] width 25 height 25
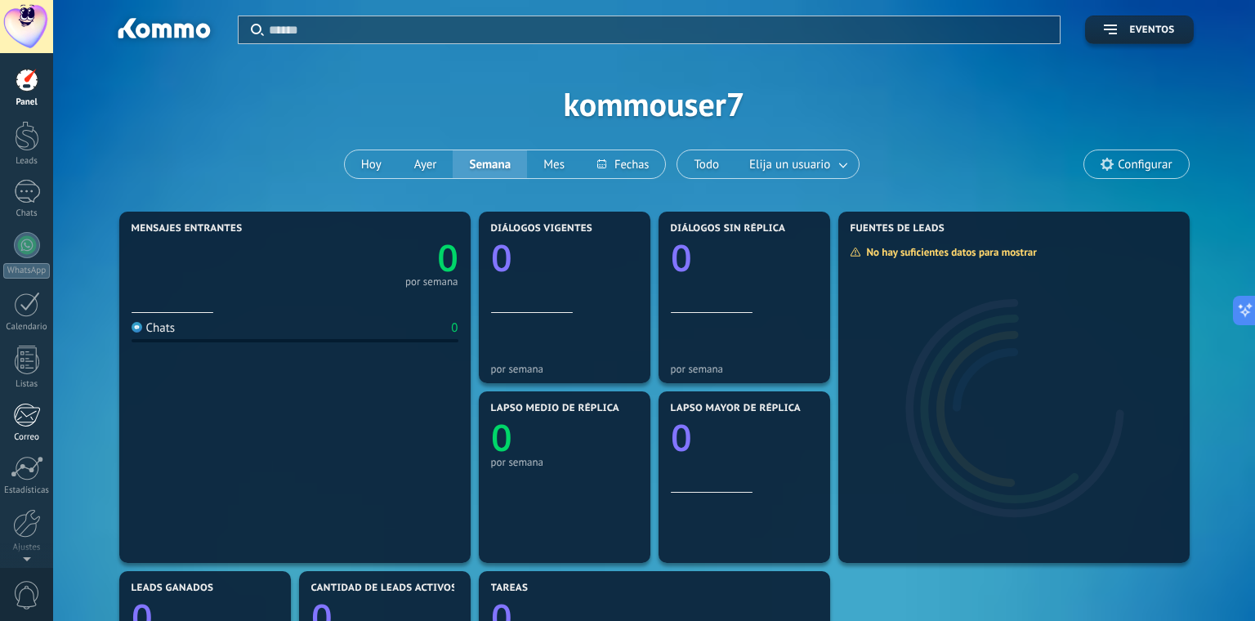
click at [39, 428] on link "Correo" at bounding box center [26, 423] width 53 height 40
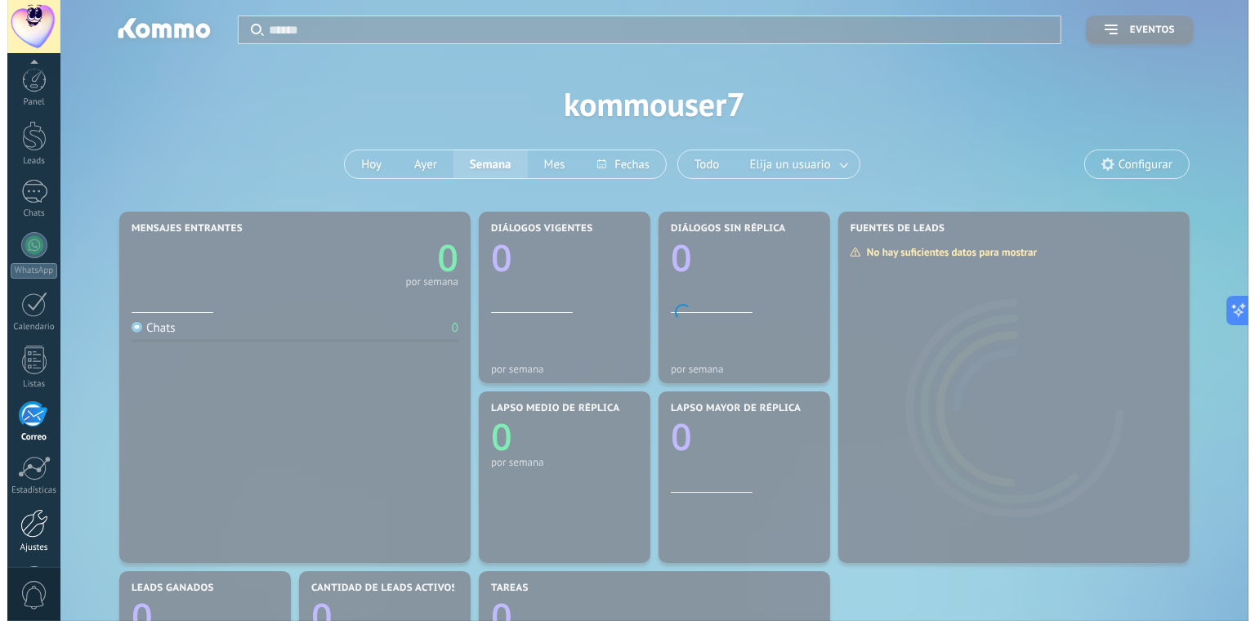
scroll to position [58, 0]
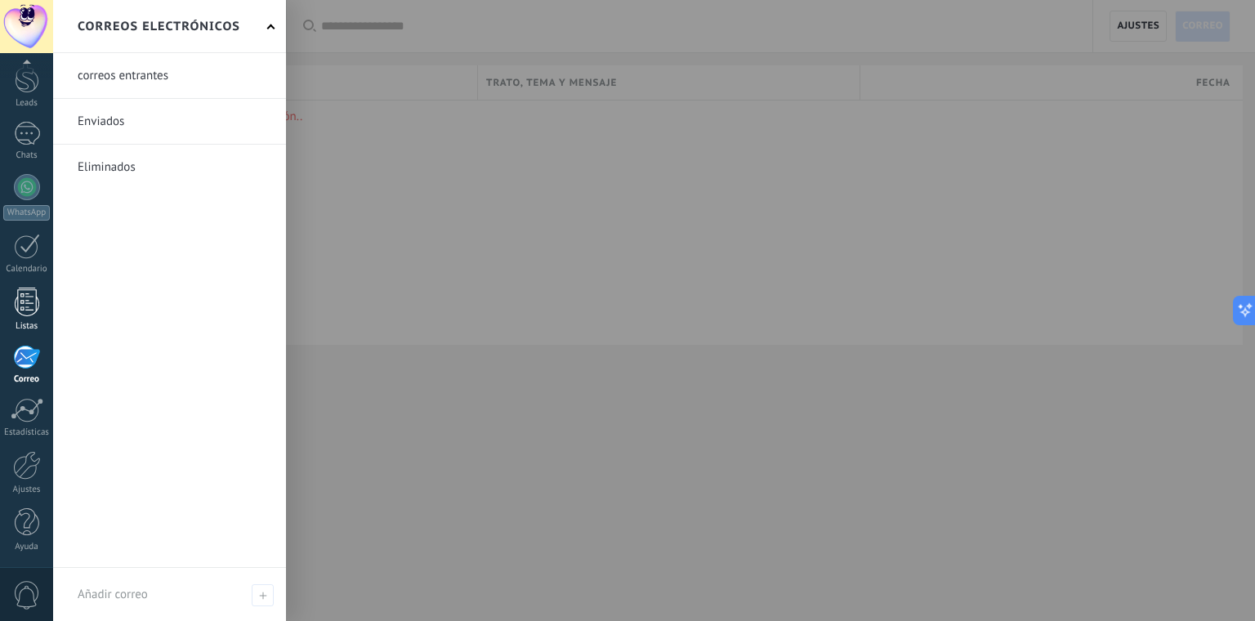
click at [25, 324] on div "Listas" at bounding box center [26, 326] width 47 height 11
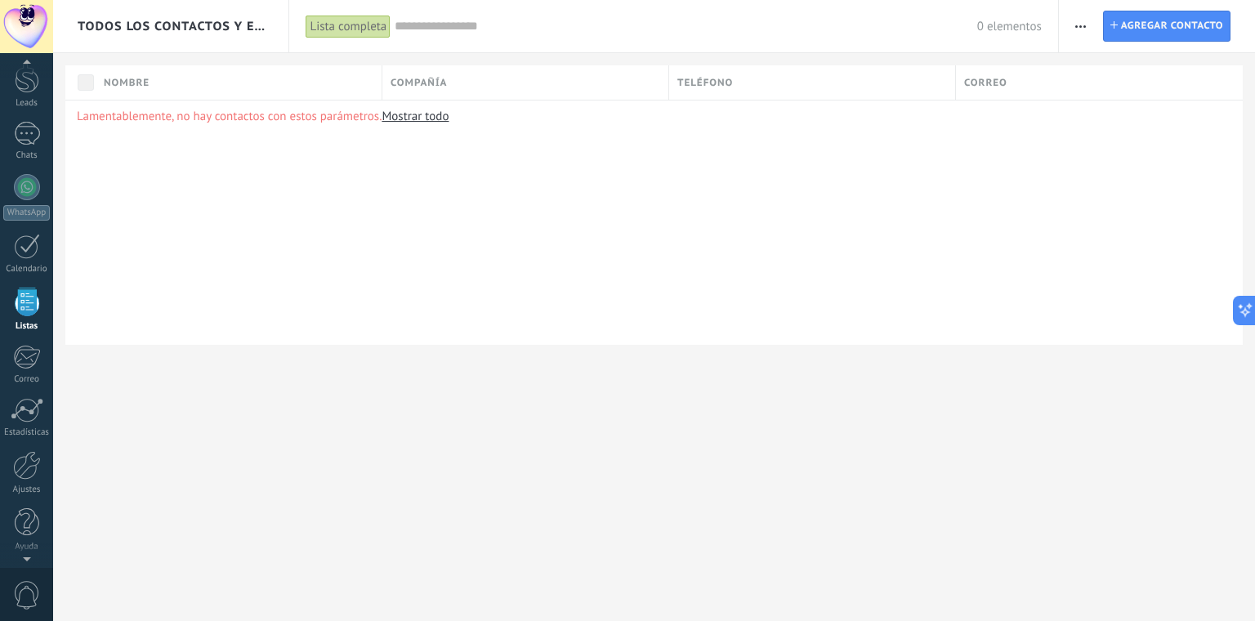
scroll to position [42, 0]
click at [42, 152] on link "Chats" at bounding box center [26, 157] width 53 height 39
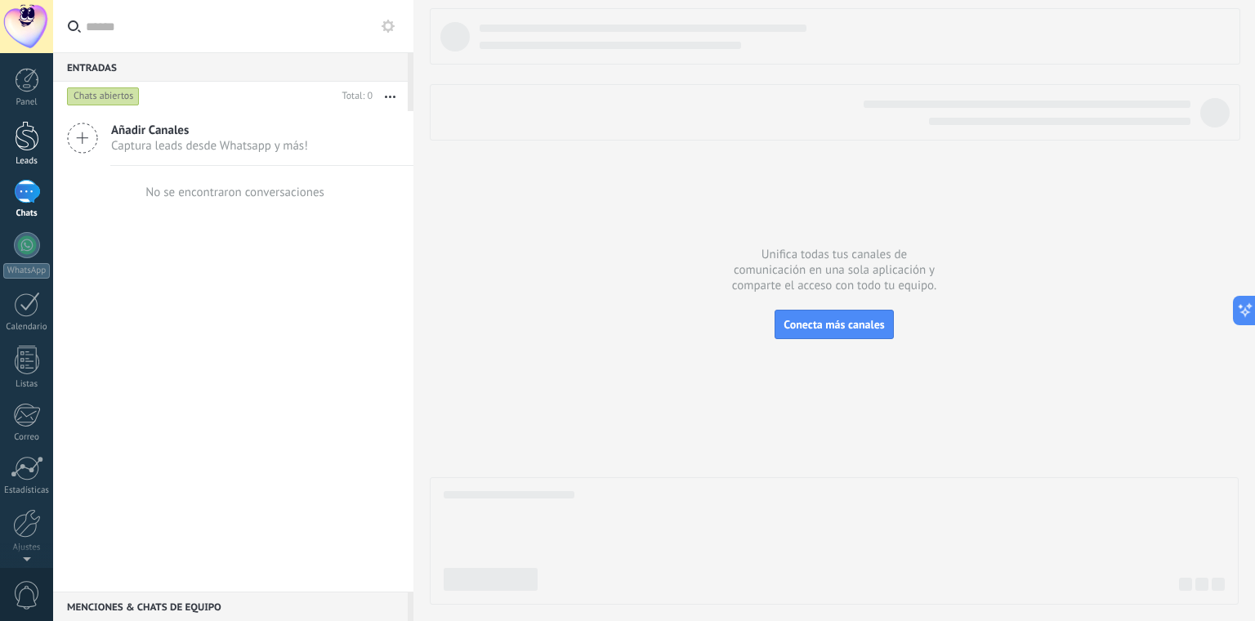
click at [31, 150] on div at bounding box center [27, 136] width 25 height 30
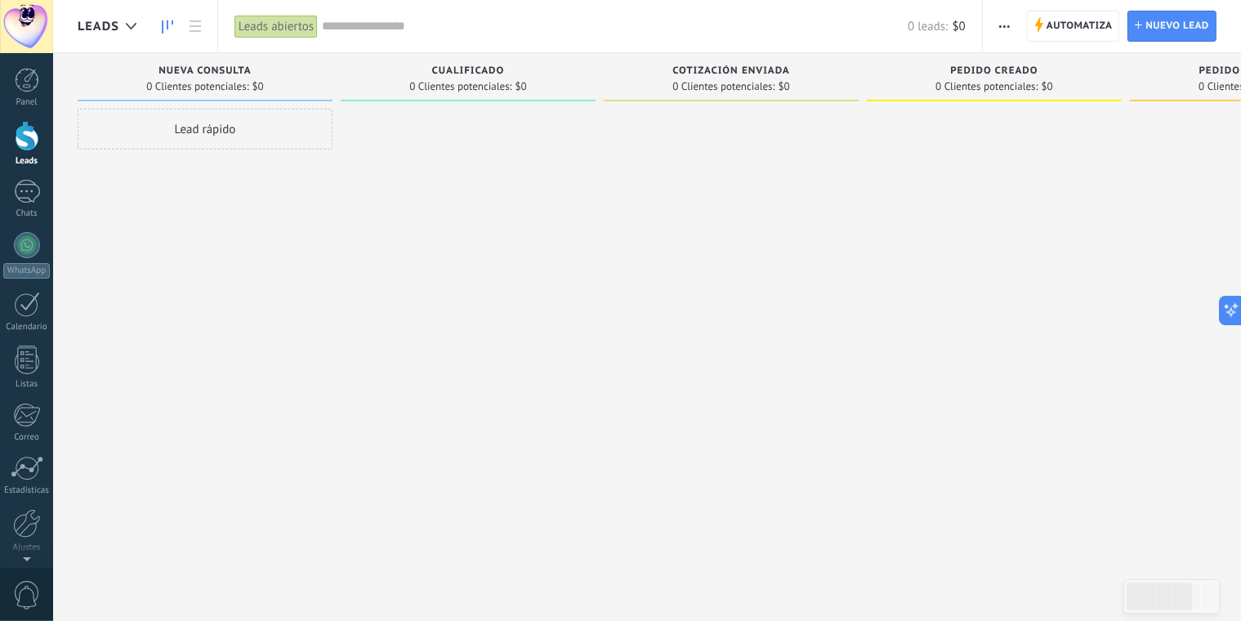
drag, startPoint x: 510, startPoint y: 76, endPoint x: 537, endPoint y: 76, distance: 27.0
click at [537, 76] on div "Cualificado" at bounding box center [468, 72] width 239 height 14
drag, startPoint x: 693, startPoint y: 71, endPoint x: 693, endPoint y: 86, distance: 14.7
click at [693, 86] on div "Cotización enviada 0 Clientes potenciales: $0" at bounding box center [731, 77] width 255 height 48
drag, startPoint x: 693, startPoint y: 86, endPoint x: 926, endPoint y: 161, distance: 244.7
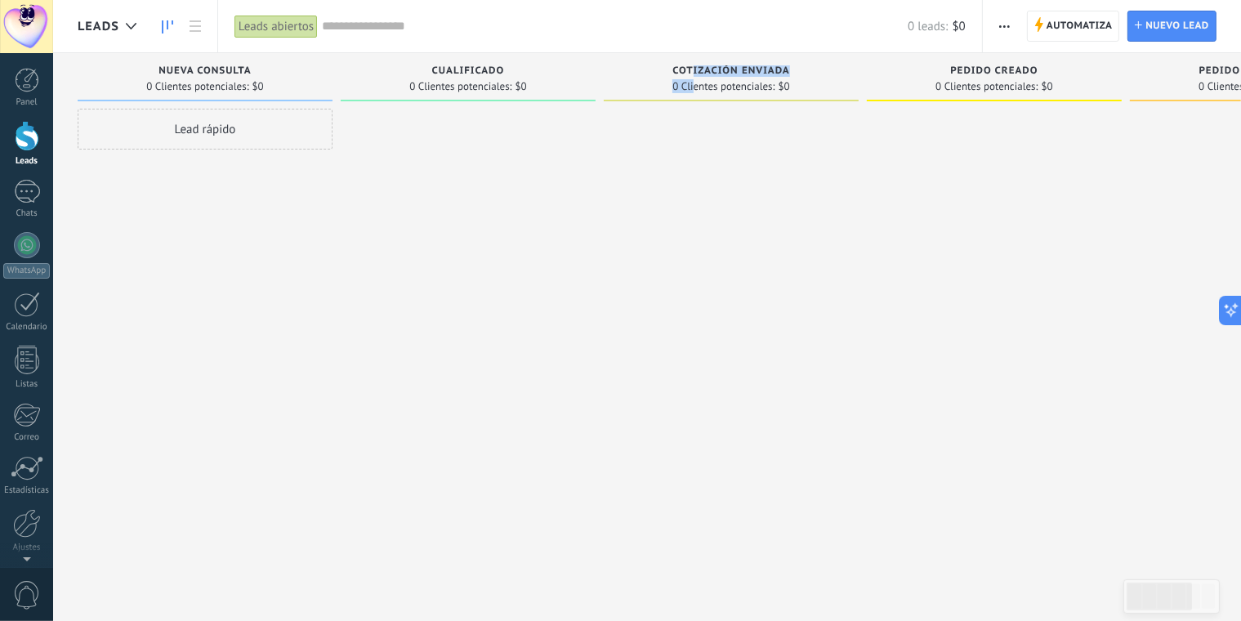
click at [926, 161] on div at bounding box center [994, 313] width 255 height 408
click at [1150, 74] on div "Pedido completado" at bounding box center [1257, 72] width 239 height 14
click at [1105, 20] on span "Automatiza" at bounding box center [1080, 25] width 66 height 29
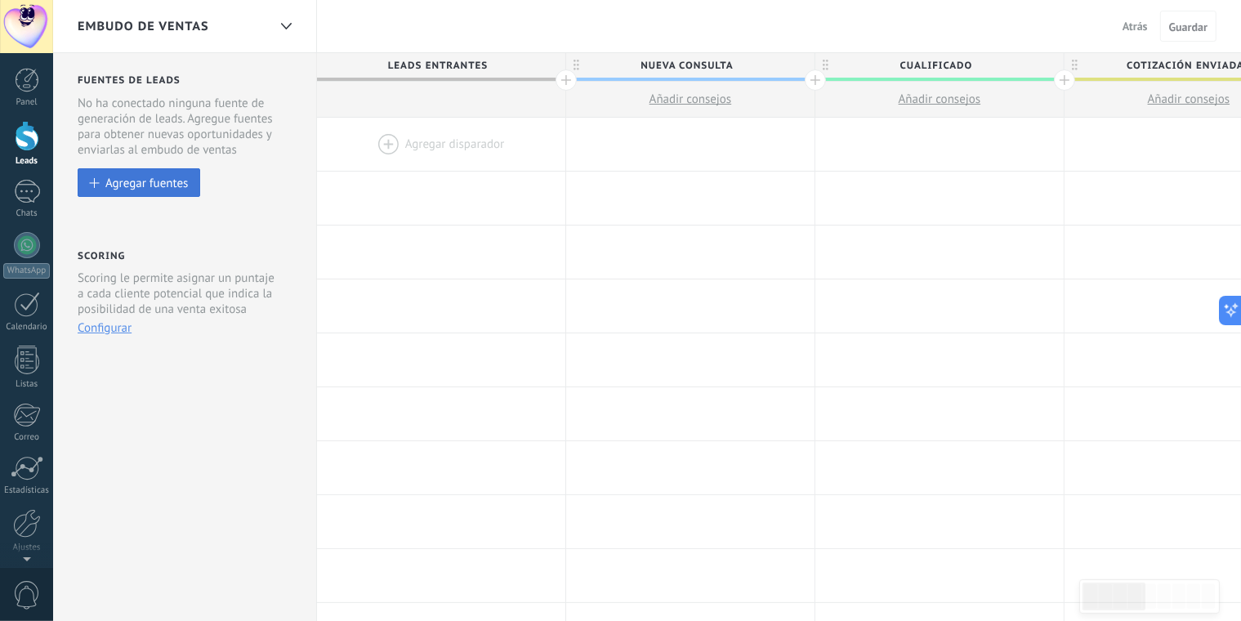
click at [160, 177] on div "Agregar fuentes" at bounding box center [146, 183] width 83 height 14
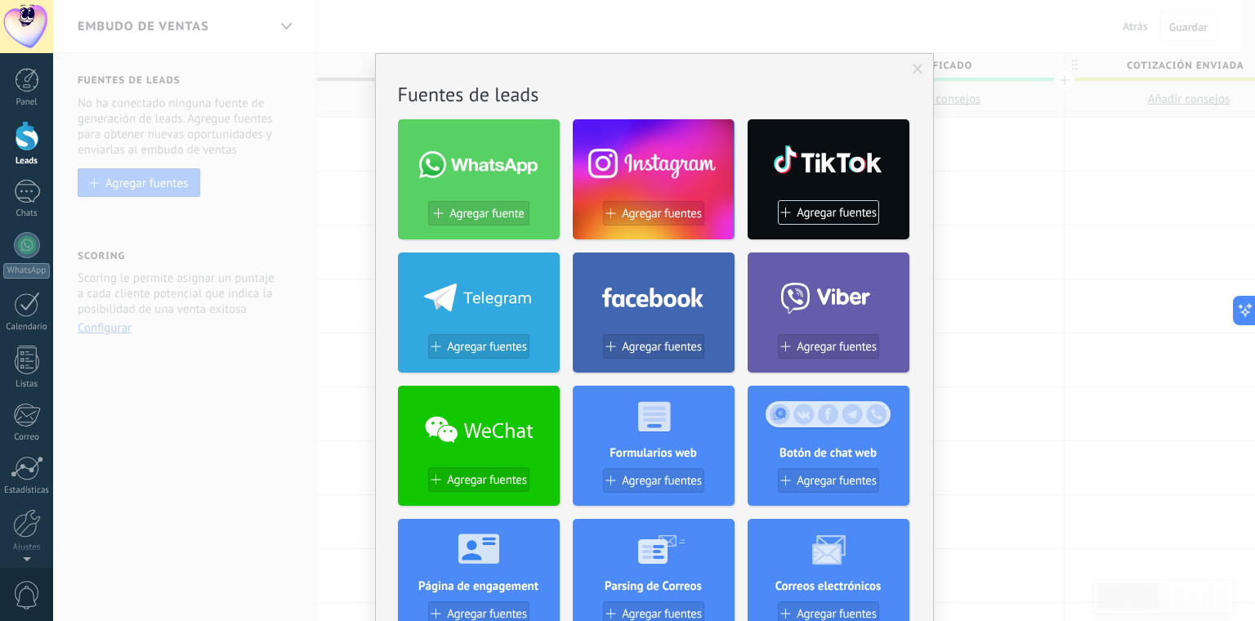
click at [913, 73] on span at bounding box center [918, 69] width 11 height 11
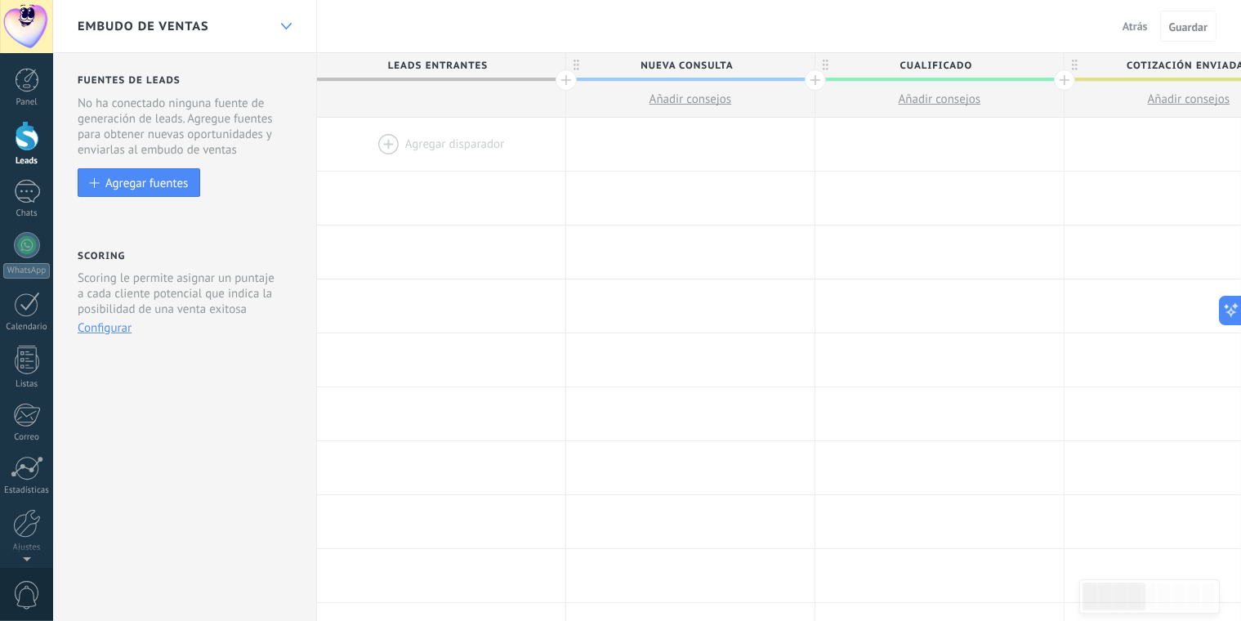
click at [288, 24] on icon at bounding box center [286, 26] width 11 height 7
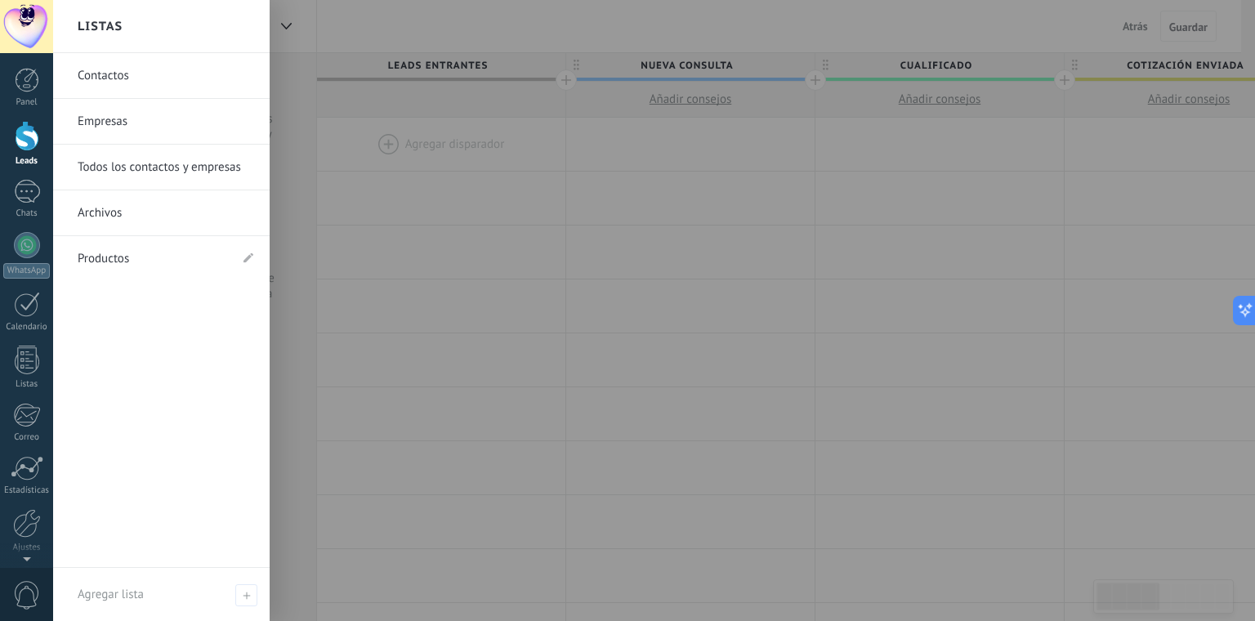
click at [307, 33] on div at bounding box center [680, 310] width 1255 height 621
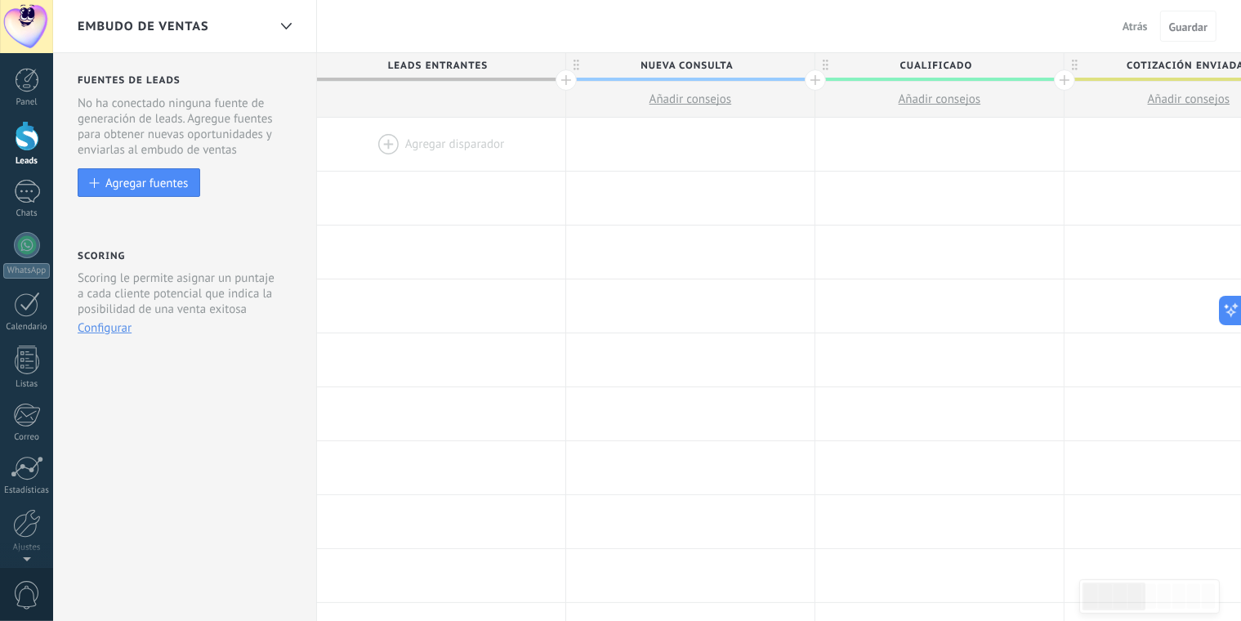
click at [364, 75] on span "Leads Entrantes" at bounding box center [437, 65] width 240 height 25
click at [1122, 32] on button "Atrás" at bounding box center [1135, 26] width 38 height 25
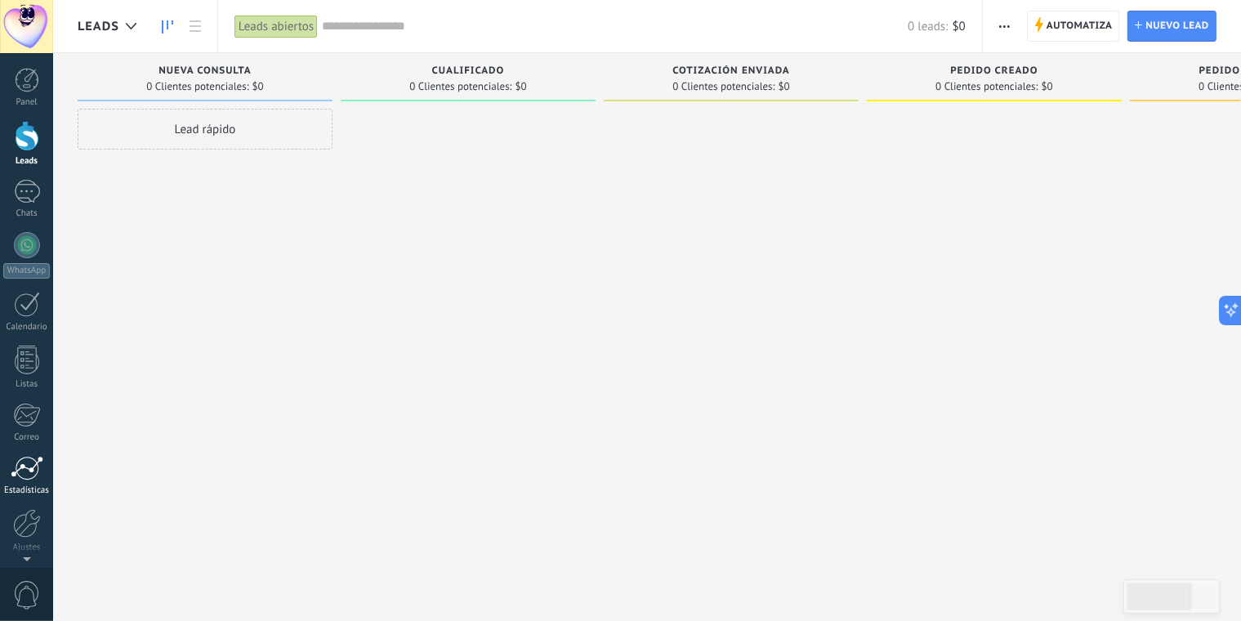
click at [36, 467] on div at bounding box center [27, 468] width 33 height 25
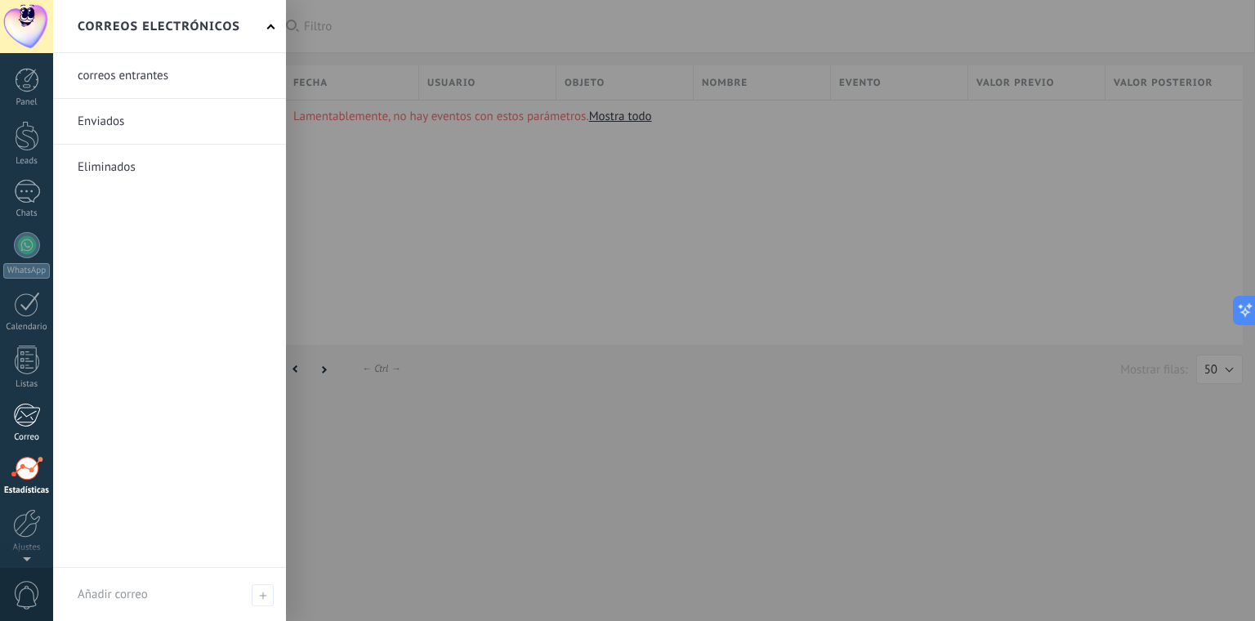
click at [36, 416] on div at bounding box center [26, 415] width 27 height 25
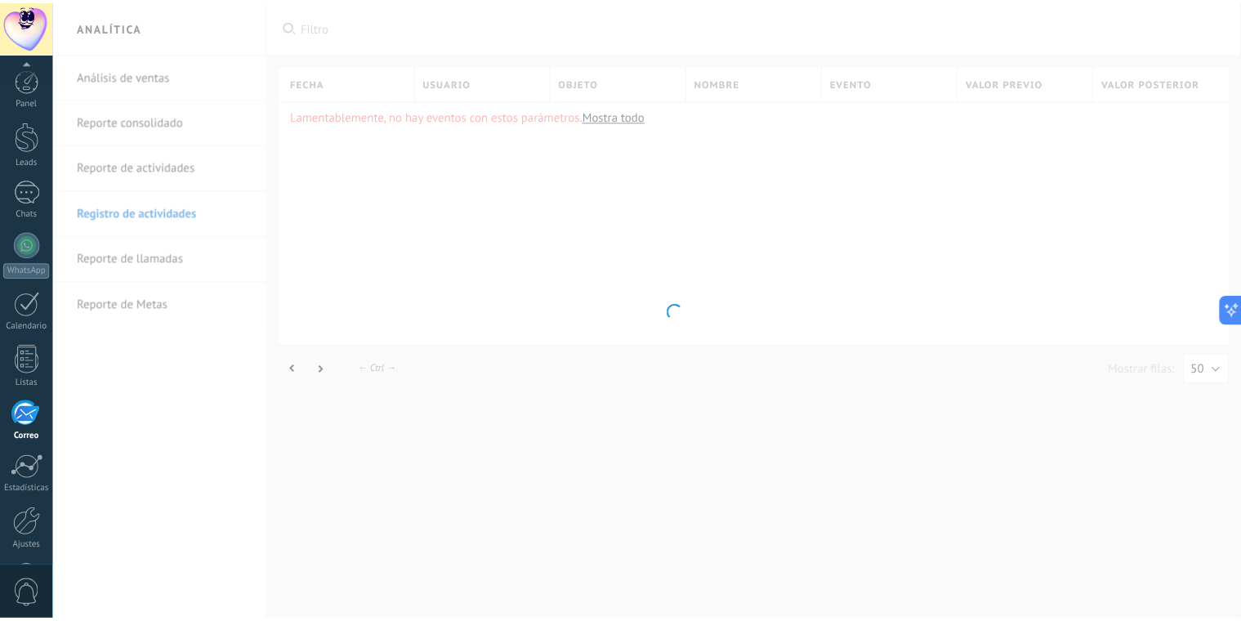
scroll to position [58, 0]
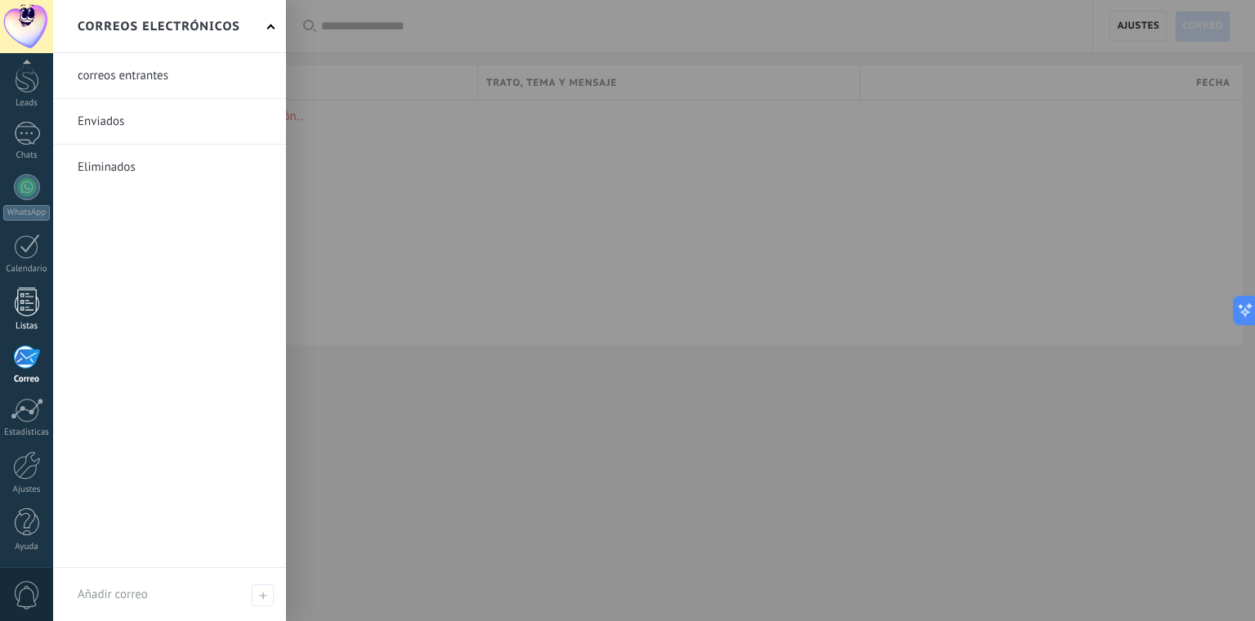
click at [20, 309] on div at bounding box center [27, 302] width 25 height 29
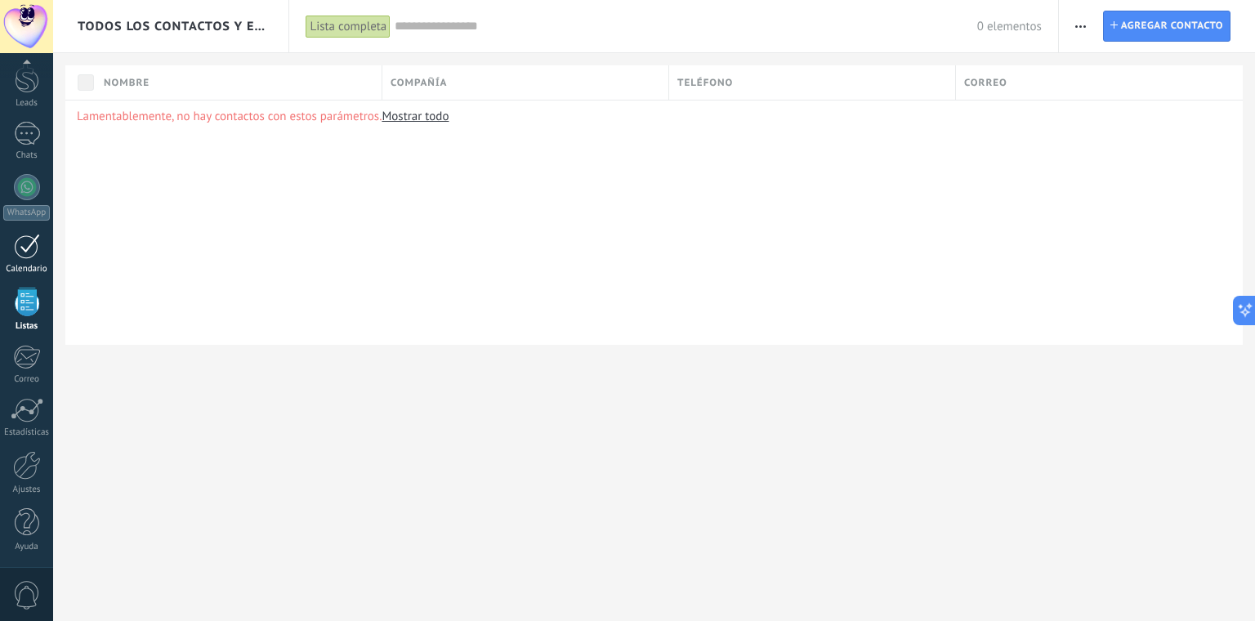
click at [34, 239] on div at bounding box center [27, 246] width 26 height 25
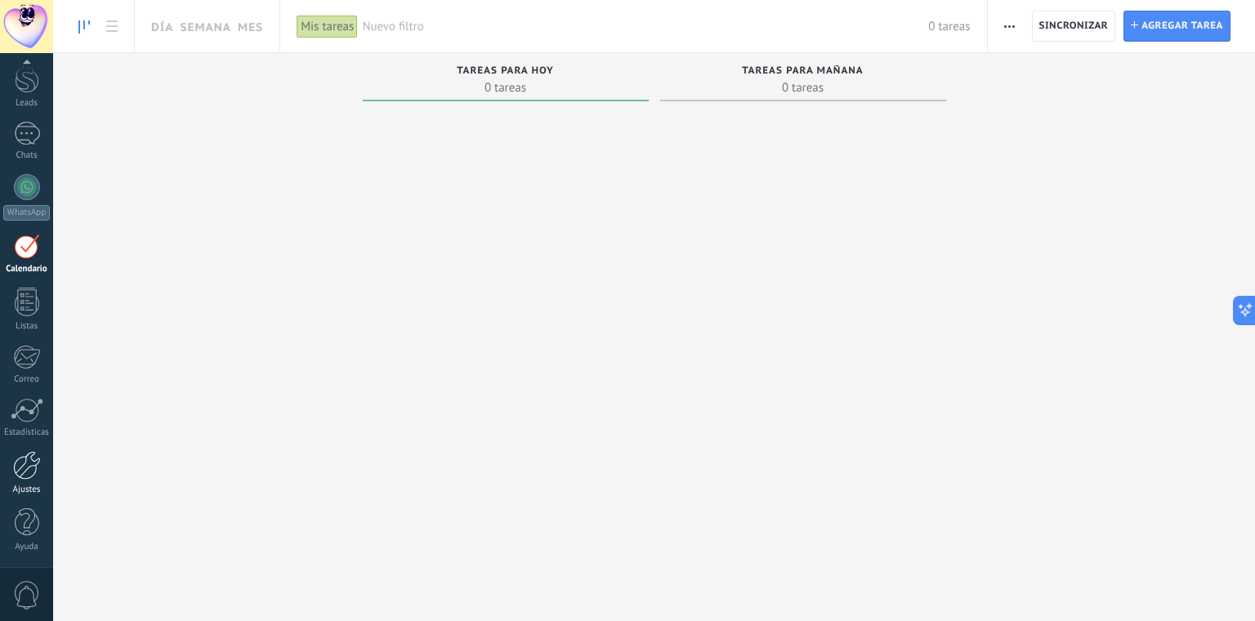
click at [38, 471] on div at bounding box center [27, 465] width 28 height 29
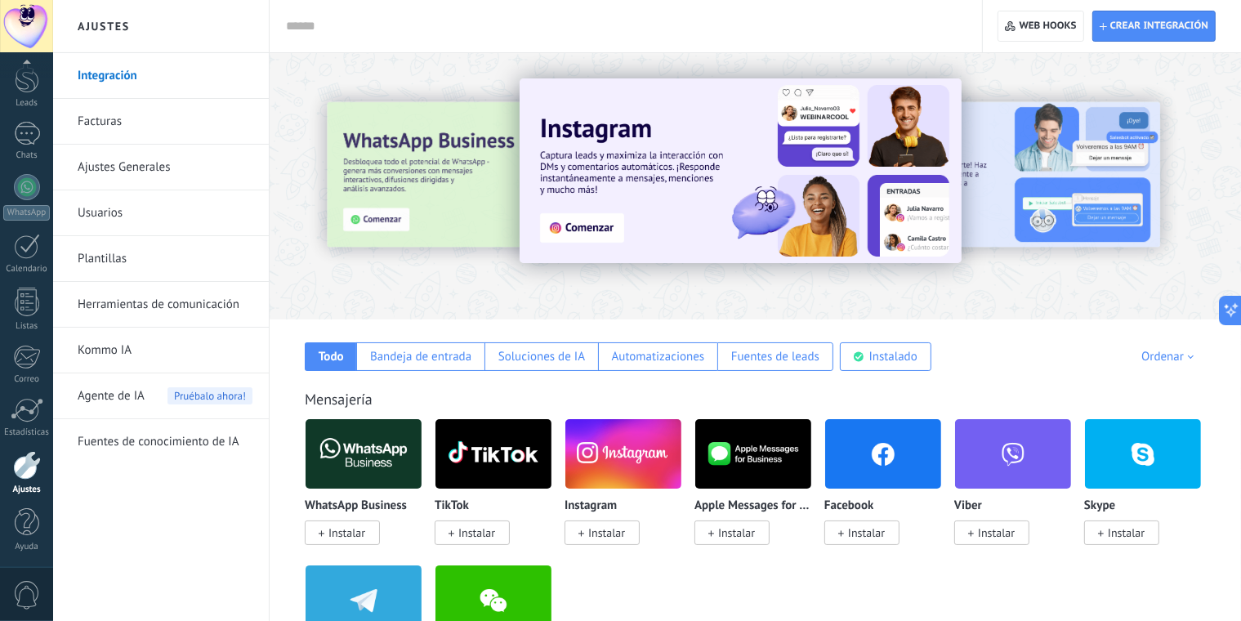
click at [152, 390] on div "Agente de IA Pruébalo ahora!" at bounding box center [165, 396] width 175 height 46
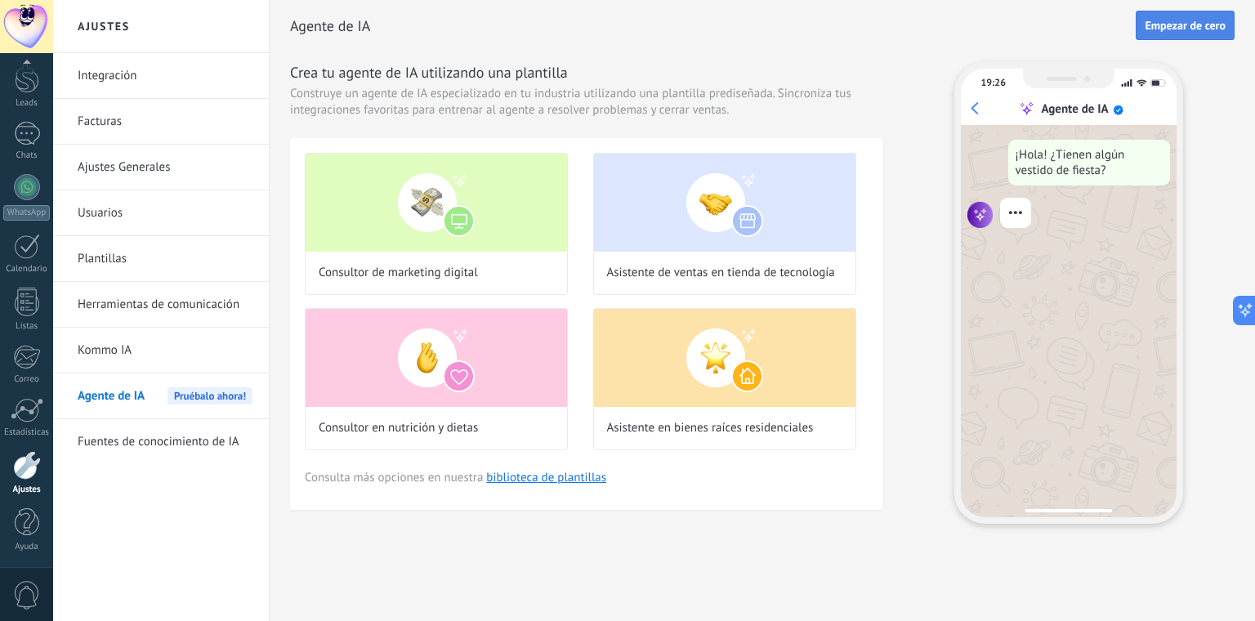
click at [1181, 34] on button "Empezar de cero" at bounding box center [1185, 25] width 99 height 29
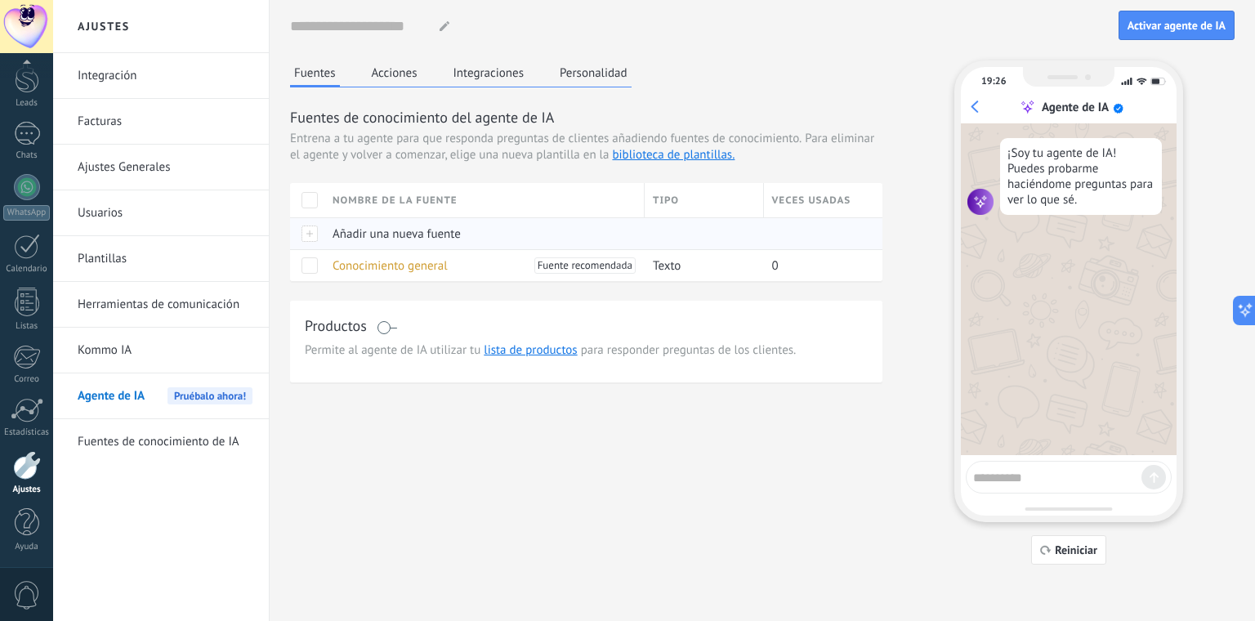
click at [307, 236] on div at bounding box center [307, 233] width 34 height 32
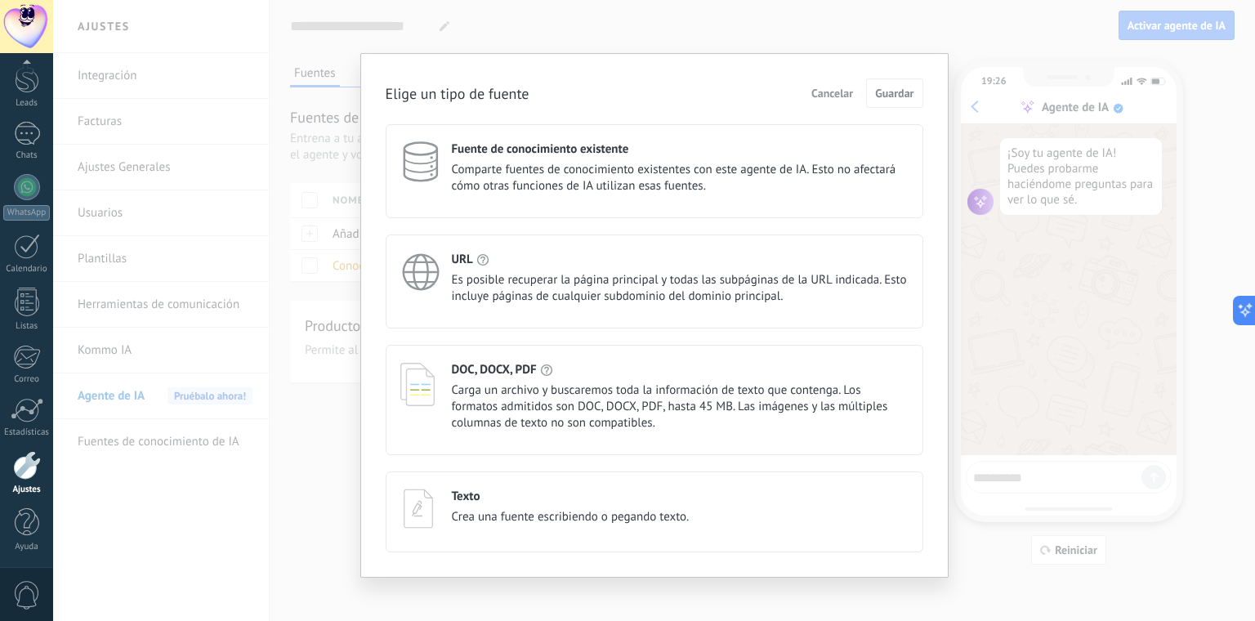
click at [689, 184] on span "Comparte fuentes de conocimiento existentes con este agente de IA. Esto no afec…" at bounding box center [680, 178] width 457 height 33
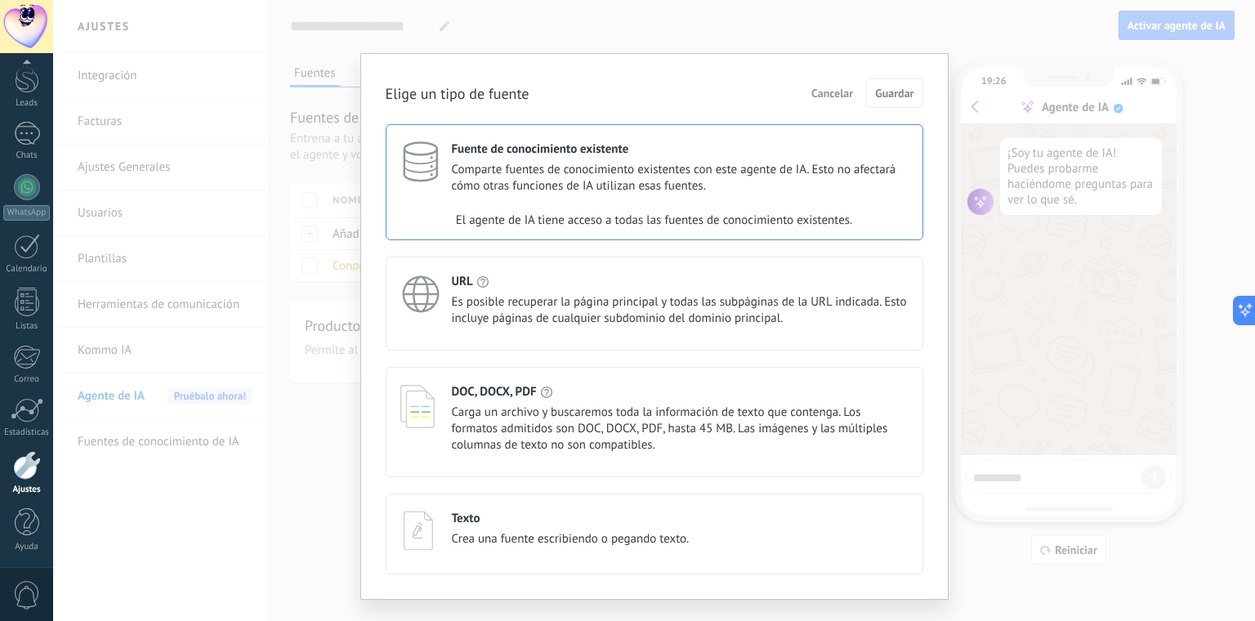
click at [833, 98] on span "Cancelar" at bounding box center [832, 92] width 42 height 11
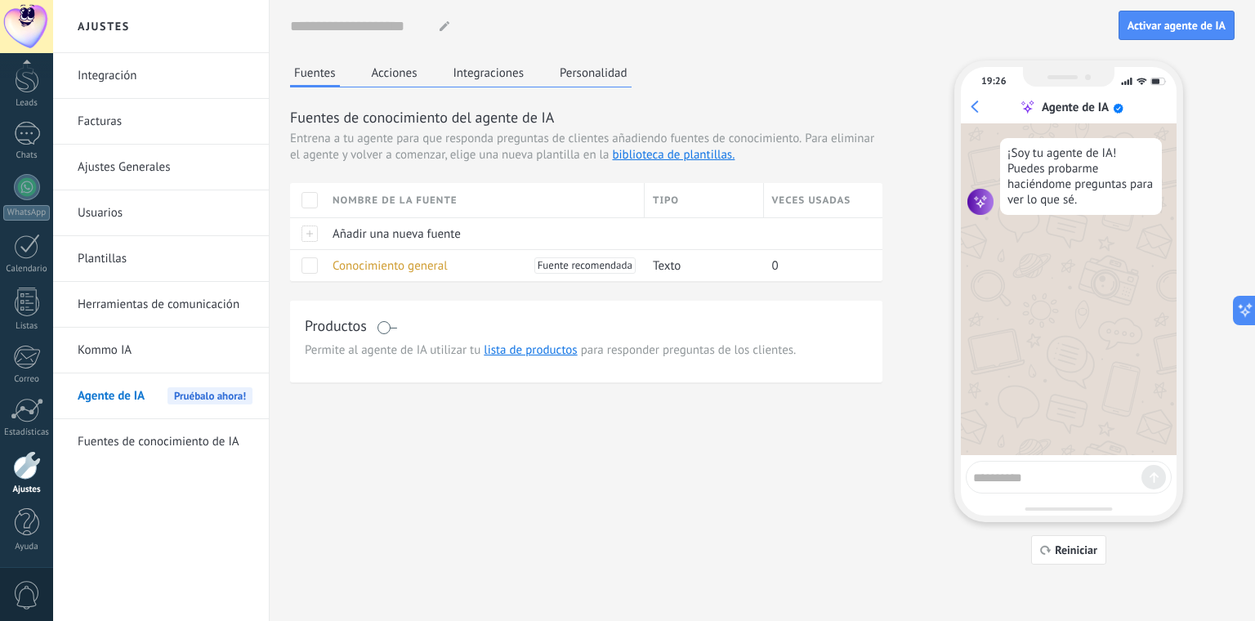
click at [409, 74] on button "Acciones" at bounding box center [395, 72] width 54 height 25
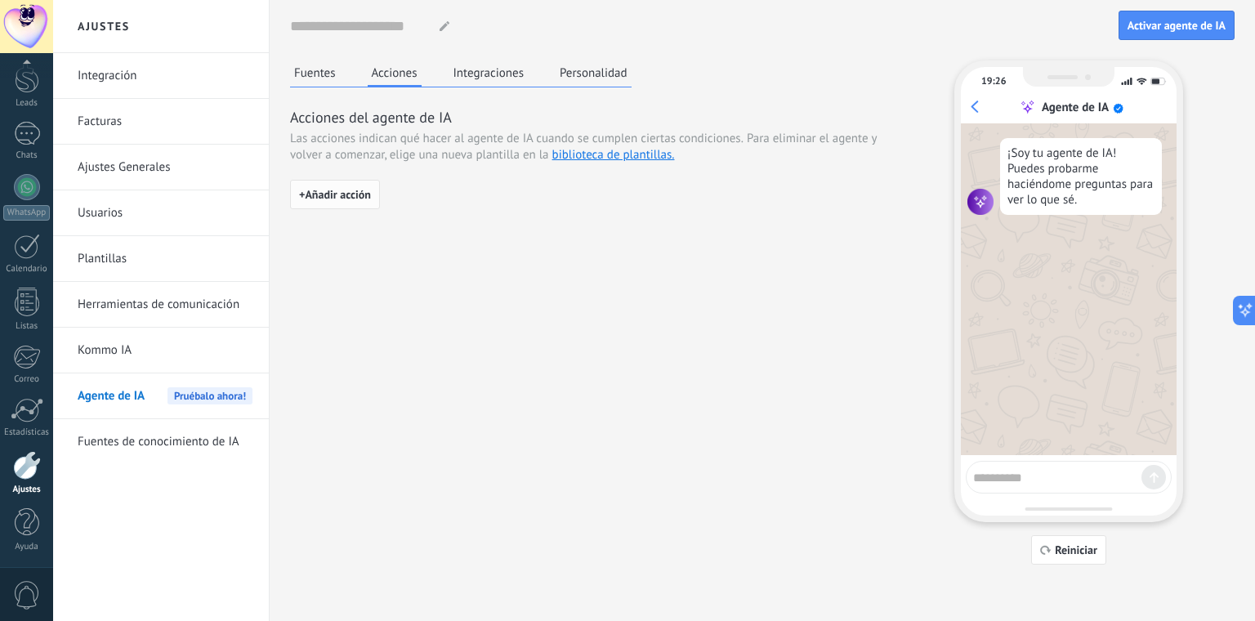
click at [373, 204] on button "+ Añadir acción" at bounding box center [335, 194] width 90 height 29
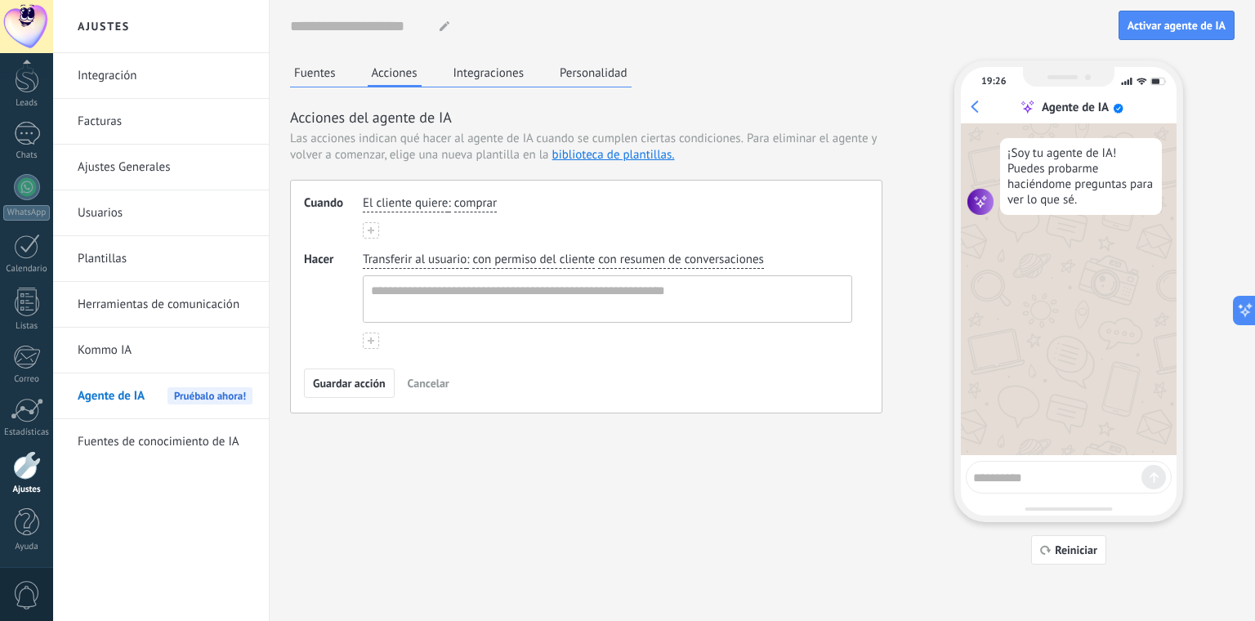
click at [474, 204] on span "comprar" at bounding box center [475, 203] width 42 height 16
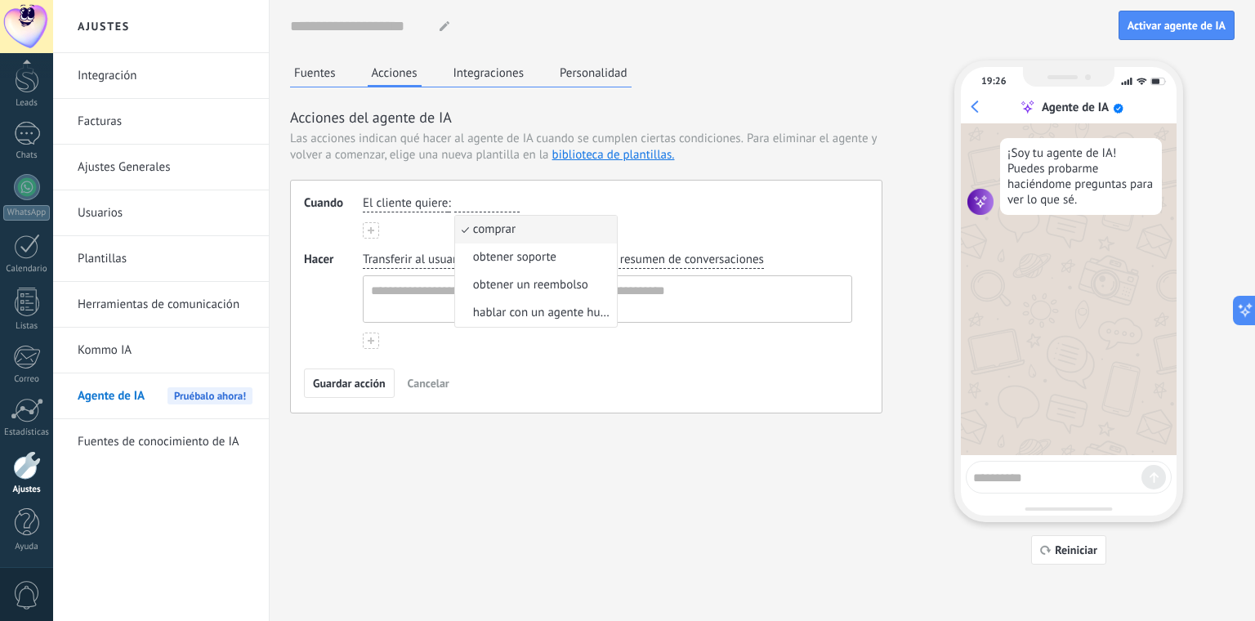
click at [576, 208] on div "El cliente quiere : comprar comprar obtener soporte obtener un reembolso hablar…" at bounding box center [607, 204] width 496 height 24
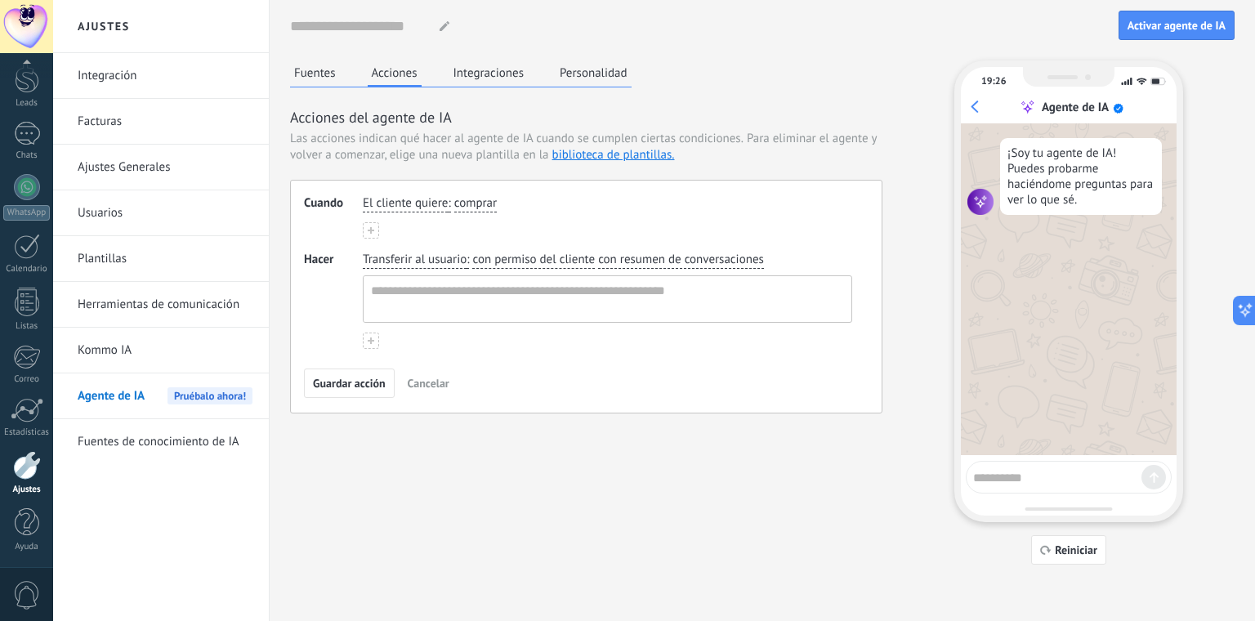
click at [415, 382] on span "Cancelar" at bounding box center [429, 382] width 42 height 11
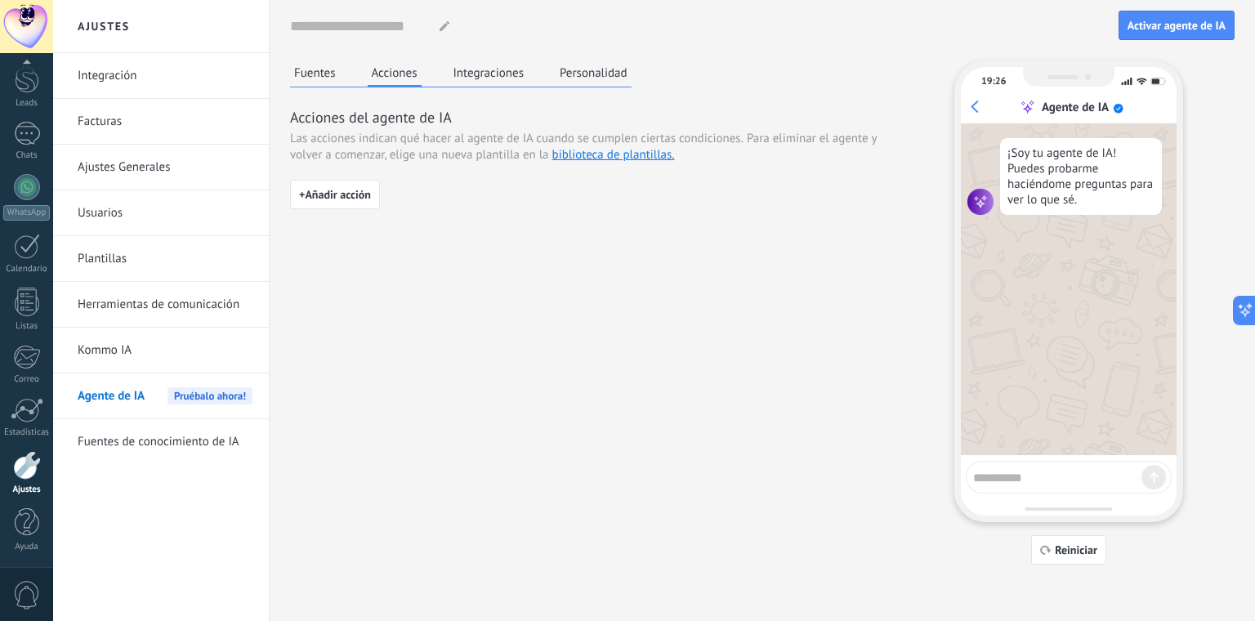
click at [504, 67] on button "Integraciones" at bounding box center [488, 72] width 79 height 25
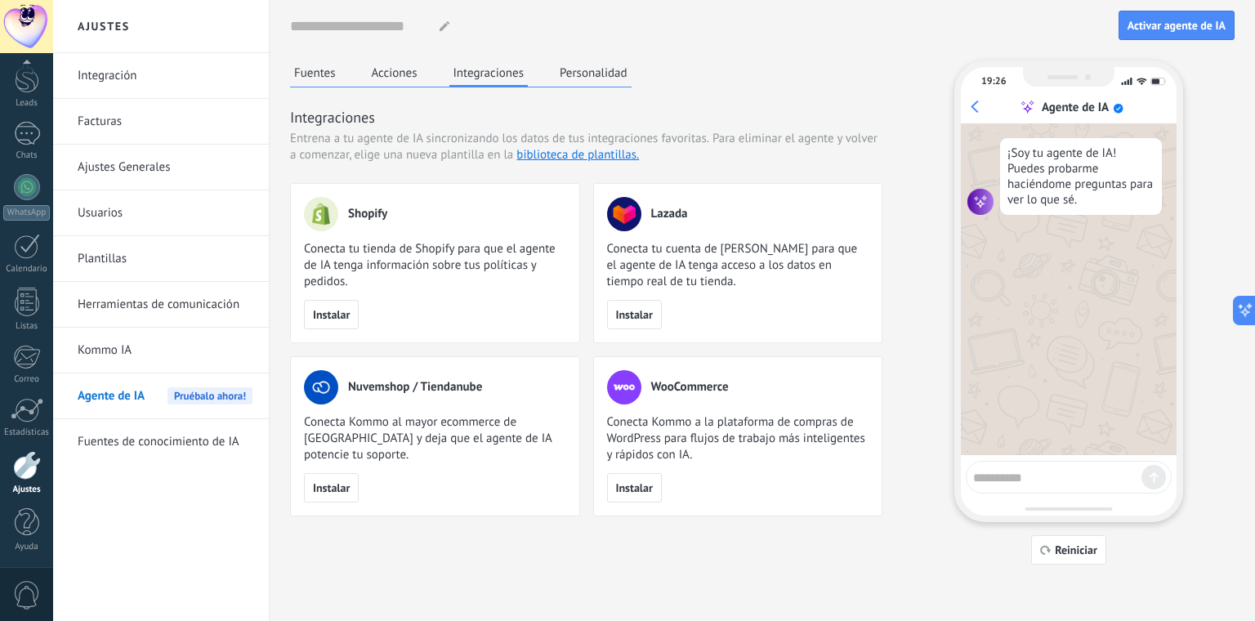
click at [603, 75] on button "Personalidad" at bounding box center [594, 72] width 76 height 25
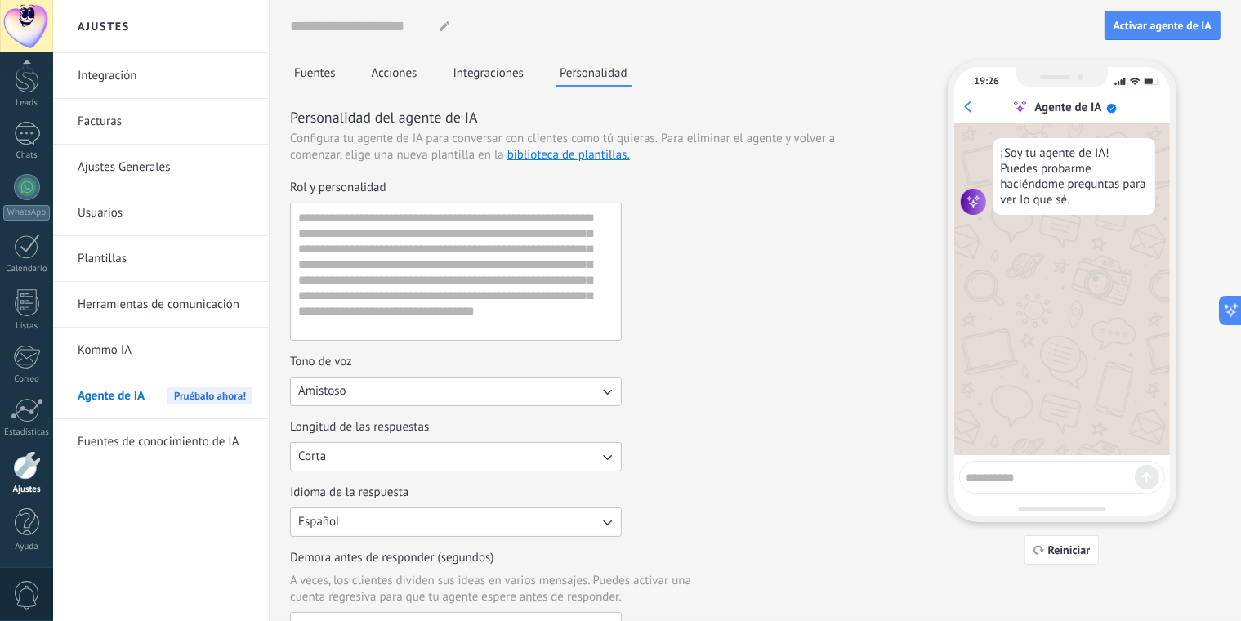
click at [206, 91] on link "Integración" at bounding box center [165, 76] width 175 height 46
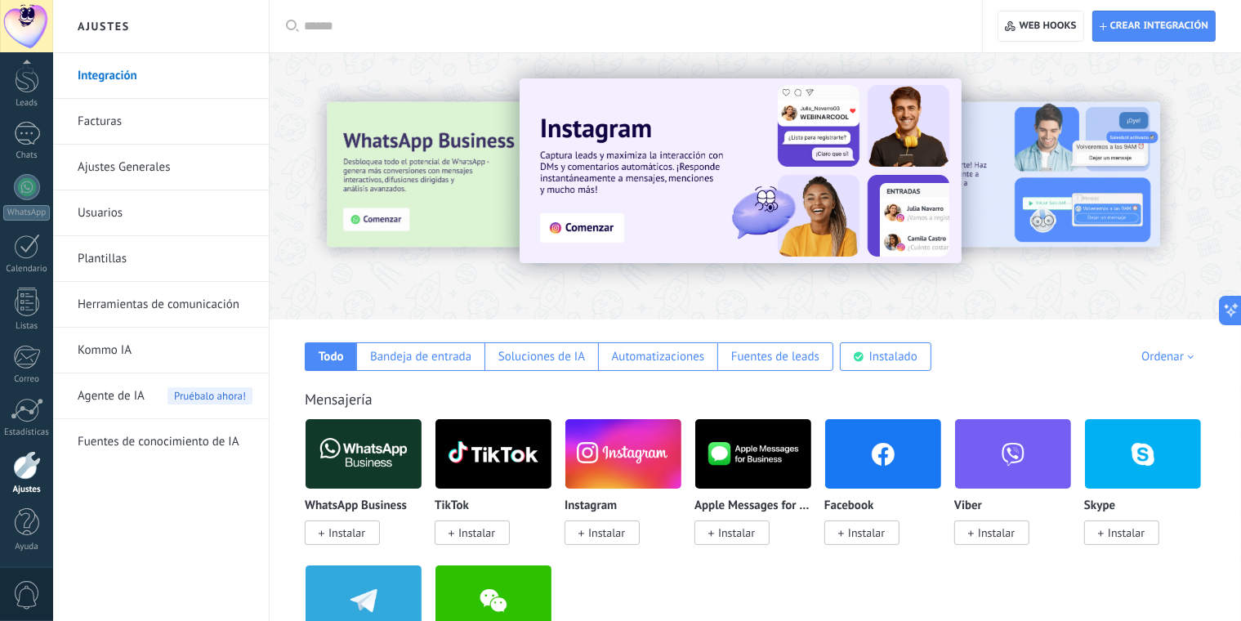
click at [204, 118] on link "Facturas" at bounding box center [165, 122] width 175 height 46
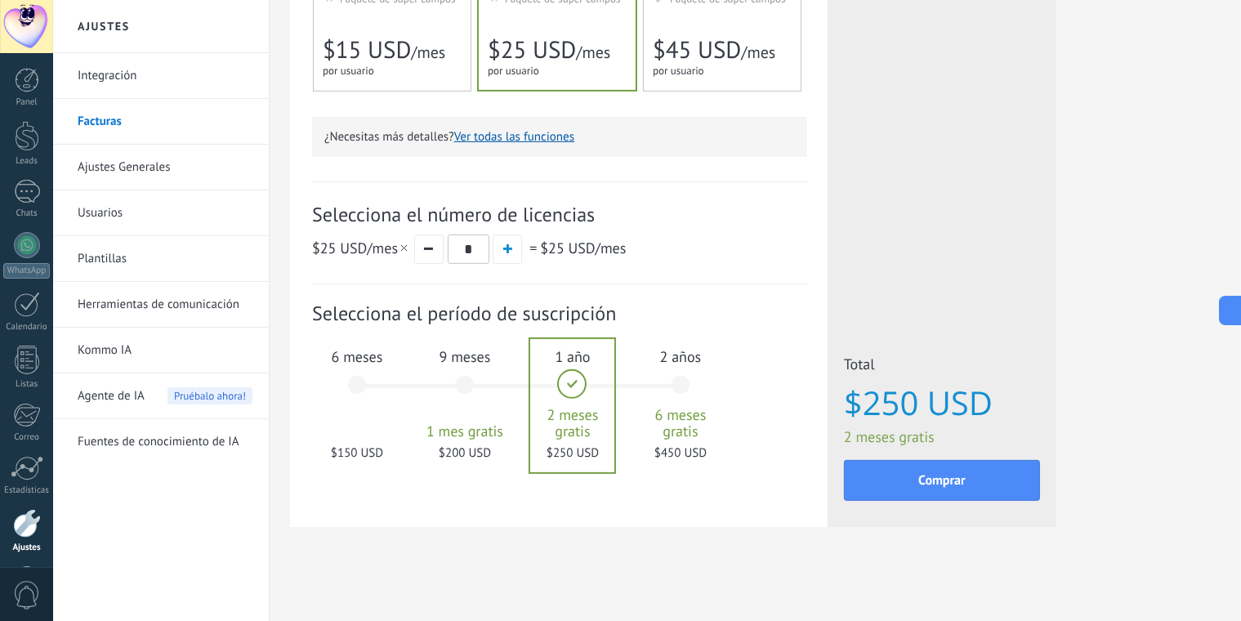
scroll to position [426, 0]
